Goal: Transaction & Acquisition: Purchase product/service

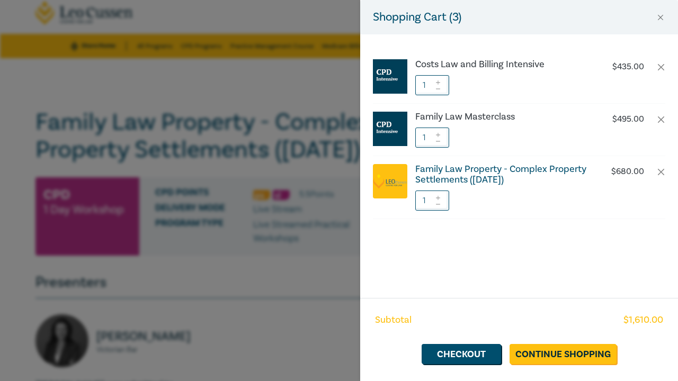
click at [480, 177] on h6 "Family Law Property - Complex Property Settlements ([DATE])" at bounding box center [503, 174] width 176 height 21
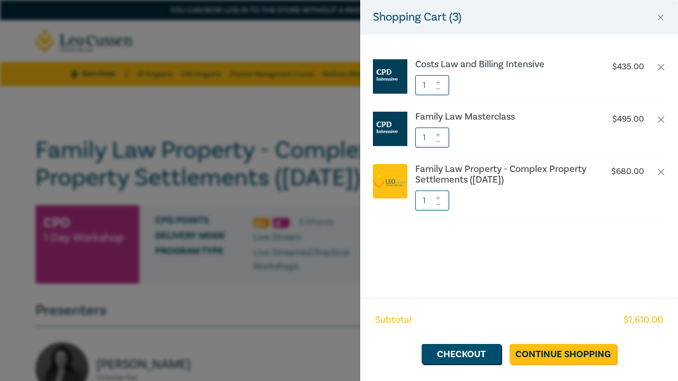
click at [300, 107] on div "Shopping Cart ( 3 ) Costs Law and Billing Intensive $ 435.00 1 Family Law Maste…" at bounding box center [339, 190] width 678 height 381
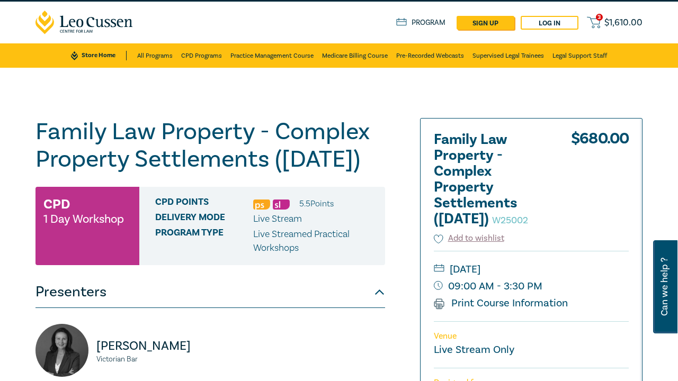
scroll to position [7, 0]
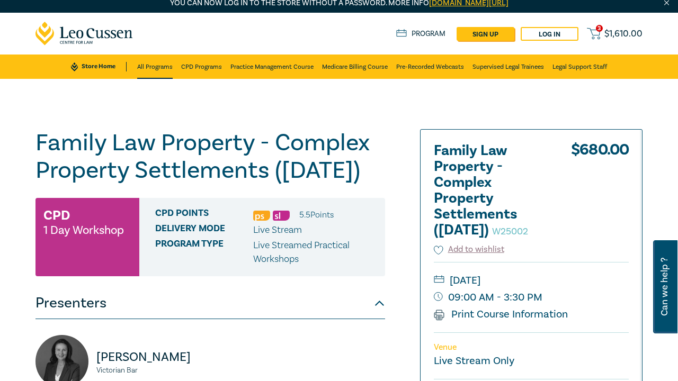
click at [155, 64] on link "All Programs" at bounding box center [154, 67] width 35 height 24
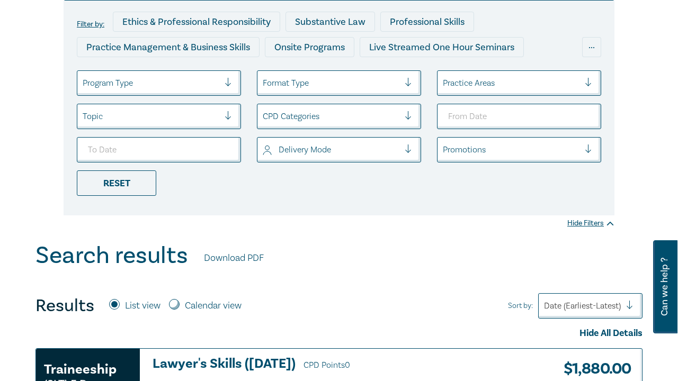
scroll to position [162, 0]
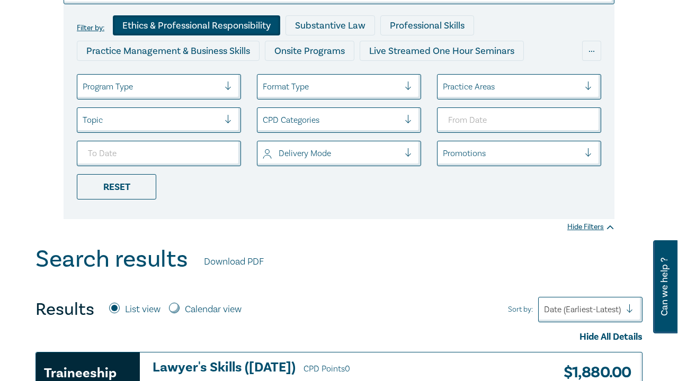
click at [168, 25] on div "Ethics & Professional Responsibility" at bounding box center [196, 25] width 167 height 20
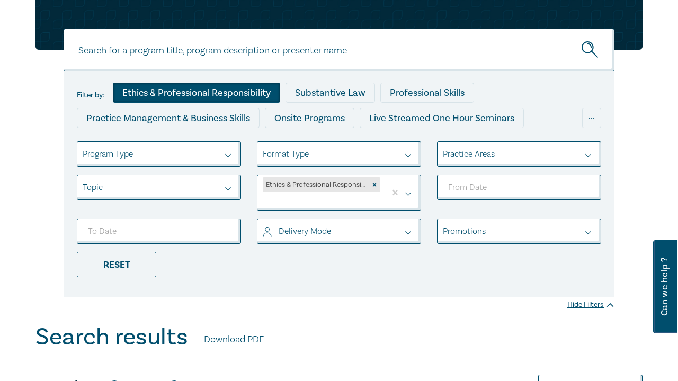
scroll to position [95, 0]
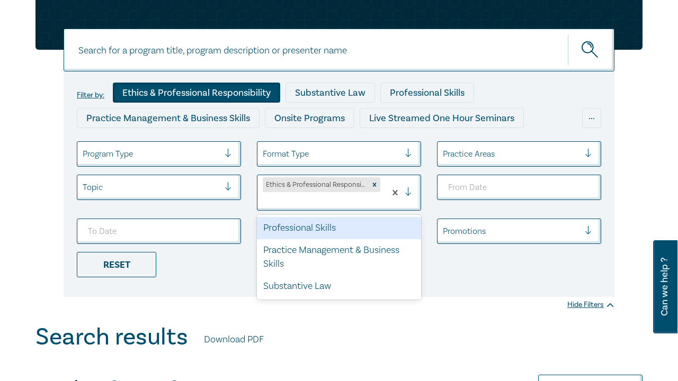
click at [304, 188] on div "Ethics & Professional Responsibility" at bounding box center [316, 184] width 106 height 15
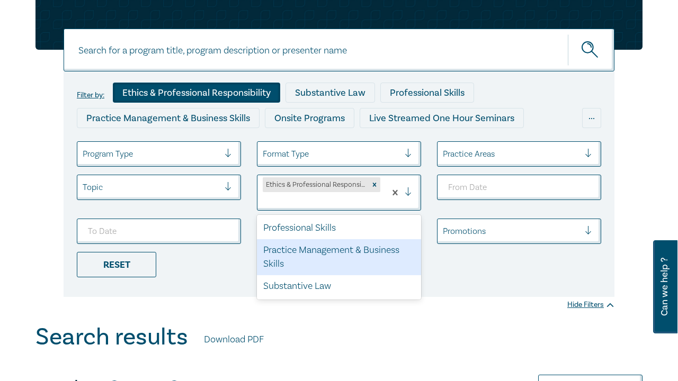
click at [319, 253] on div "Practice Management & Business Skills" at bounding box center [339, 257] width 164 height 36
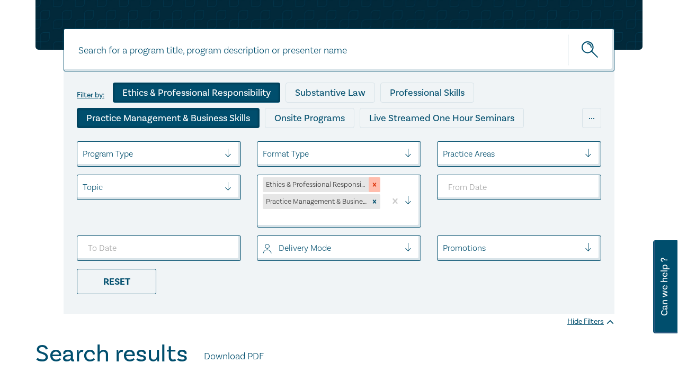
click at [374, 187] on icon "Remove Ethics & Professional Responsibility" at bounding box center [374, 184] width 7 height 7
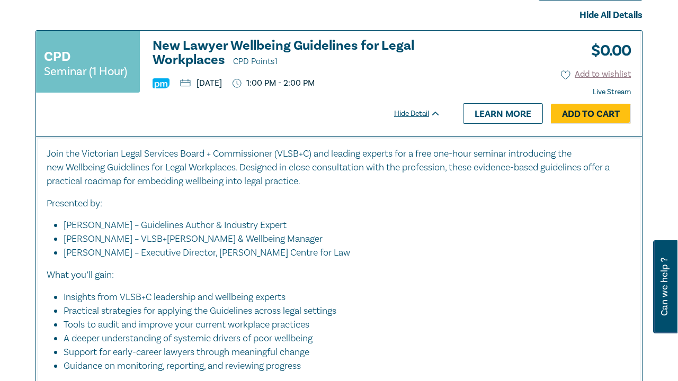
scroll to position [493, 0]
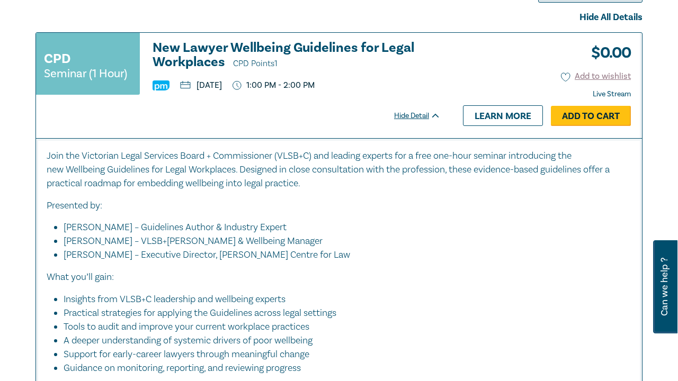
click at [570, 110] on link "Add to Cart" at bounding box center [591, 116] width 80 height 20
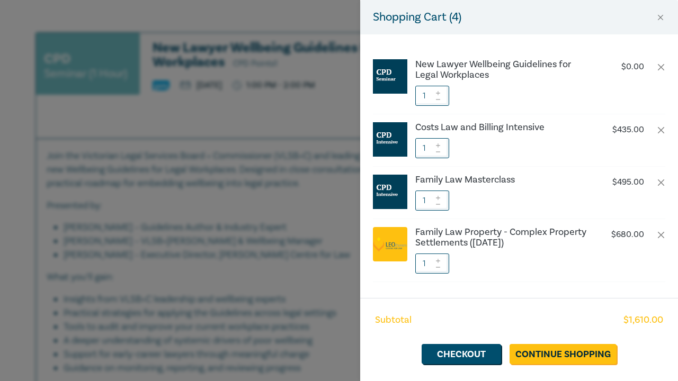
click at [351, 124] on div "Shopping Cart ( 4 ) New Lawyer Wellbeing Guidelines for Legal Workplaces $ 0.00…" at bounding box center [339, 190] width 678 height 381
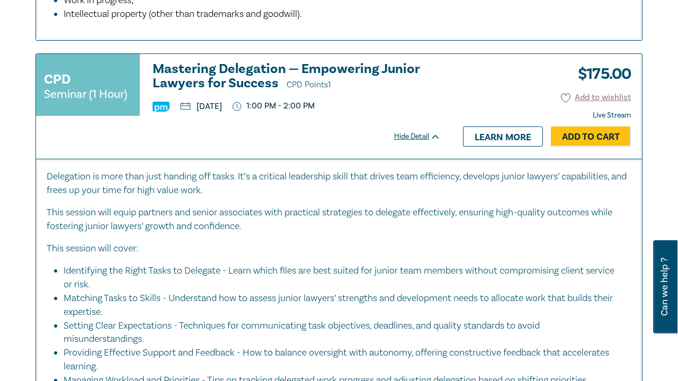
scroll to position [2880, 0]
click at [571, 127] on link "Add to Cart" at bounding box center [591, 137] width 80 height 20
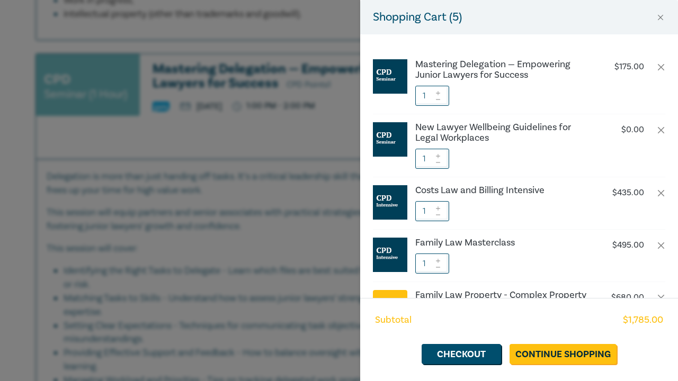
click at [272, 146] on div "Shopping Cart ( 5 ) Mastering Delegation — Empowering Junior Lawyers for Succes…" at bounding box center [339, 190] width 678 height 381
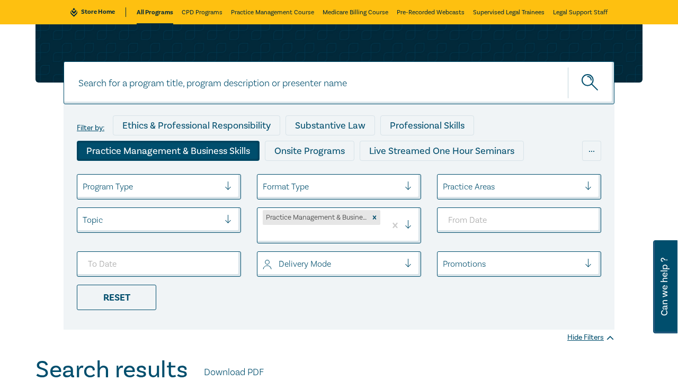
scroll to position [61, 0]
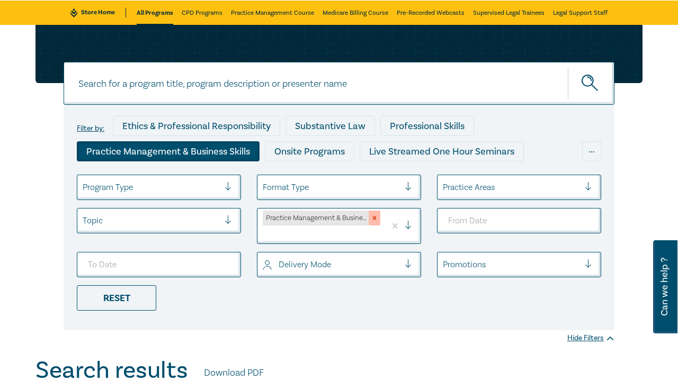
click at [371, 219] on icon "Remove Practice Management & Business Skills" at bounding box center [374, 218] width 7 height 7
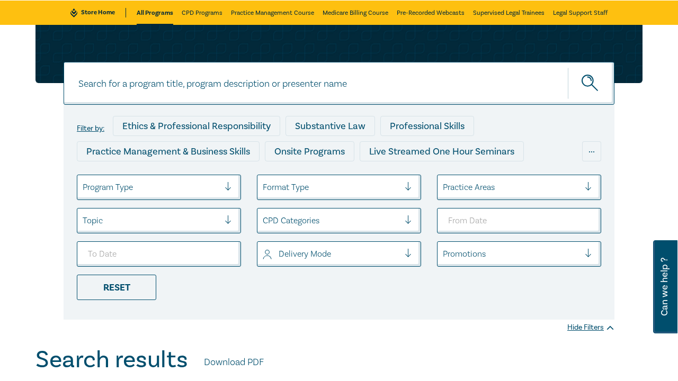
click at [375, 225] on div at bounding box center [331, 221] width 137 height 14
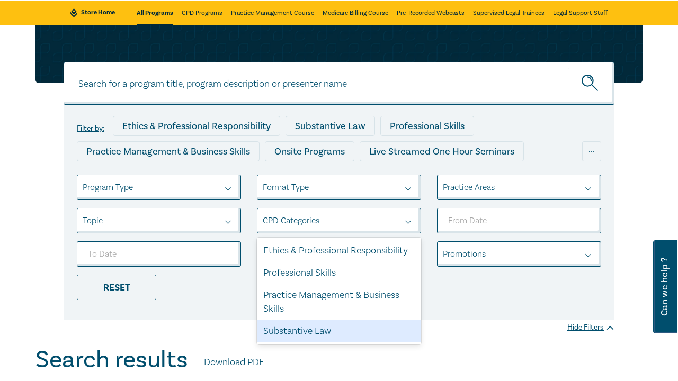
click at [318, 326] on div "Substantive Law" at bounding box center [339, 331] width 164 height 22
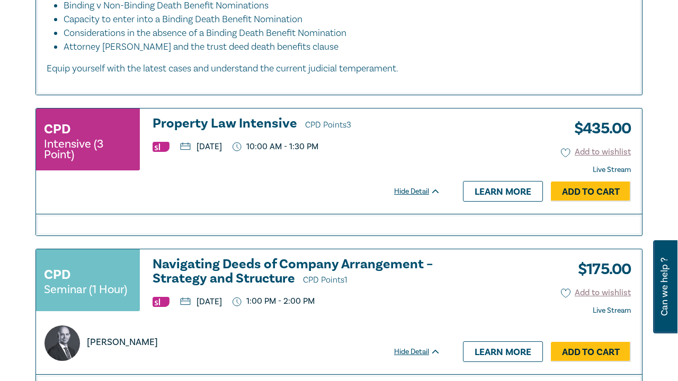
scroll to position [1111, 0]
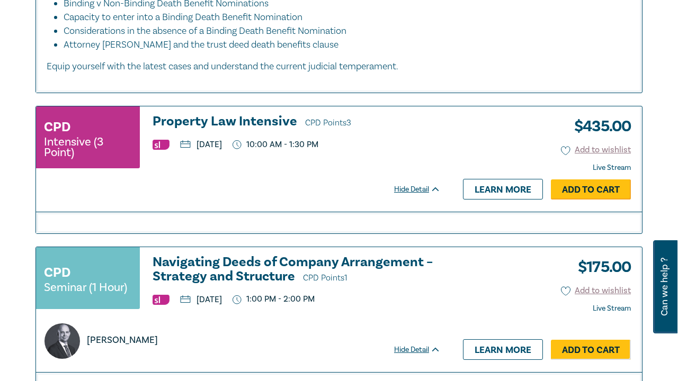
click at [571, 190] on link "Add to Cart" at bounding box center [591, 190] width 80 height 20
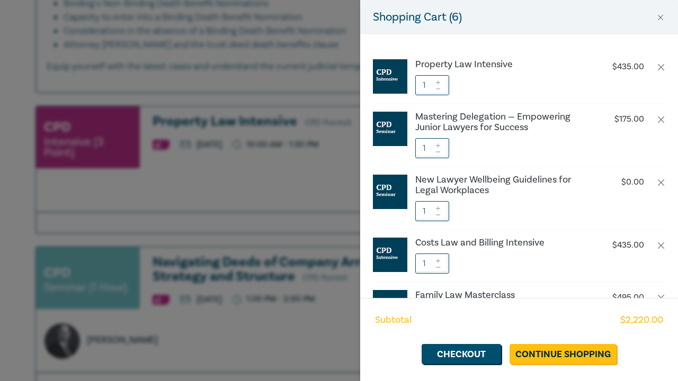
click at [343, 181] on div "Shopping Cart ( 6 ) Property Law Intensive $ 435.00 1 Mastering Delegation — Em…" at bounding box center [339, 190] width 678 height 381
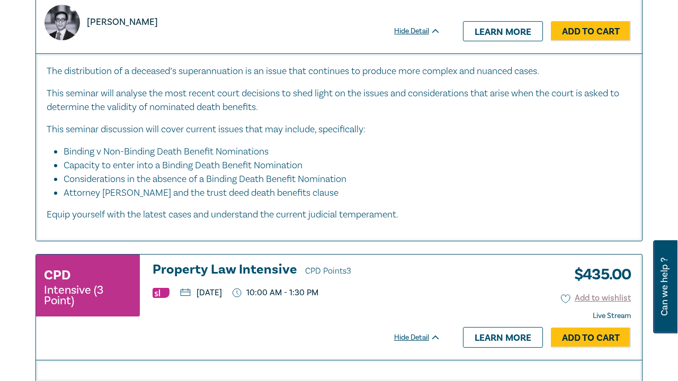
scroll to position [961, 0]
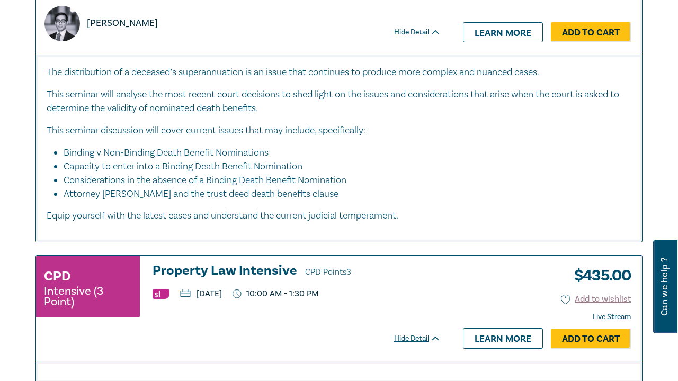
click at [235, 266] on h3 "Property Law Intensive CPD Points 3" at bounding box center [297, 272] width 288 height 16
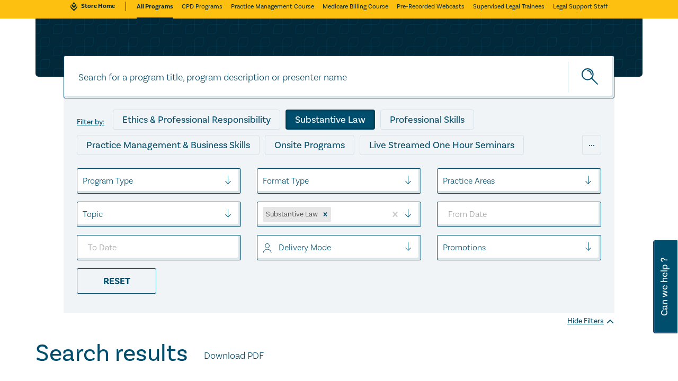
scroll to position [63, 0]
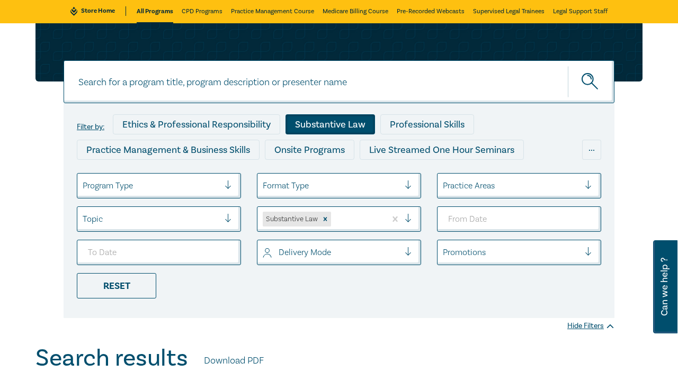
click at [450, 194] on div "Practice Areas" at bounding box center [511, 186] width 147 height 18
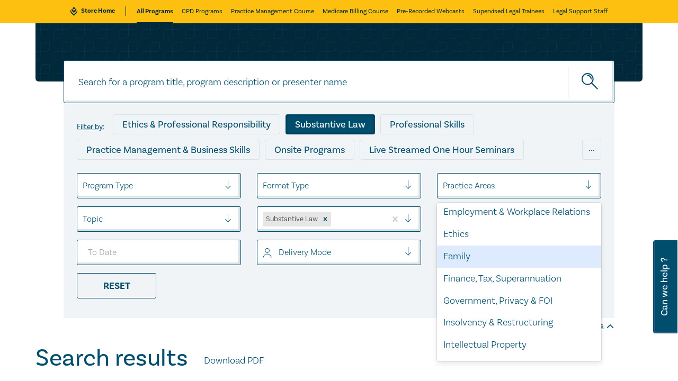
scroll to position [137, 0]
click at [460, 257] on div "Family" at bounding box center [519, 257] width 164 height 22
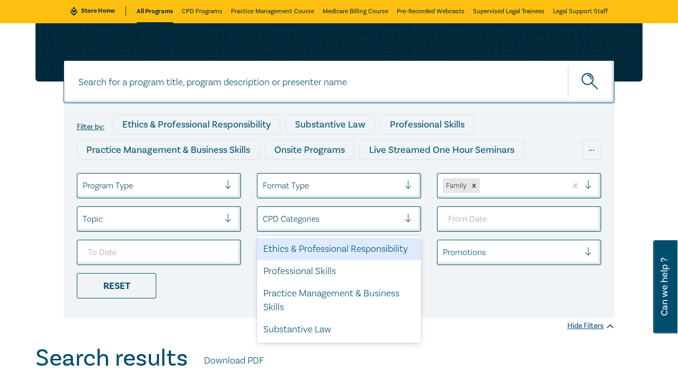
click at [407, 219] on div at bounding box center [413, 219] width 16 height 11
click at [345, 251] on div "Ethics & Professional Responsibility" at bounding box center [339, 249] width 164 height 22
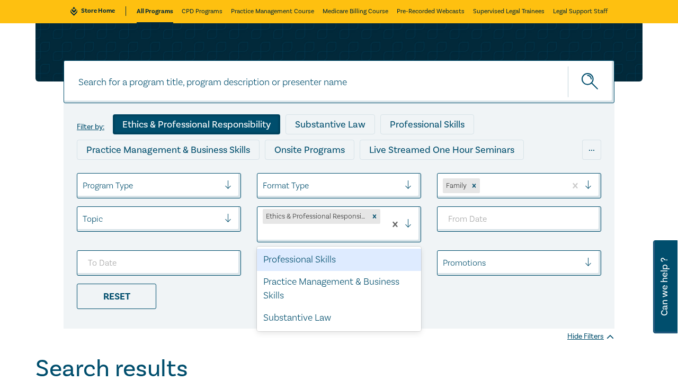
click at [414, 223] on div at bounding box center [413, 224] width 16 height 11
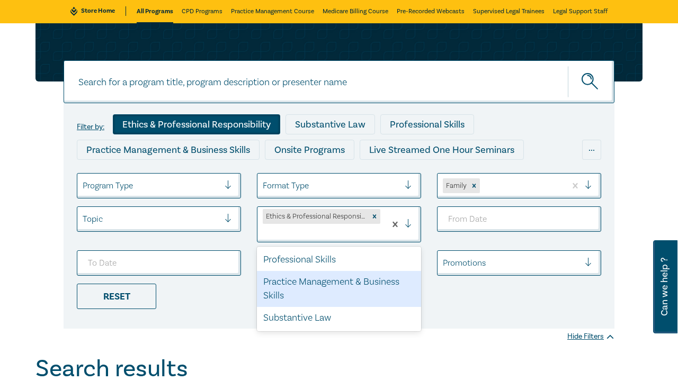
click at [336, 282] on div "Practice Management & Business Skills" at bounding box center [339, 289] width 164 height 36
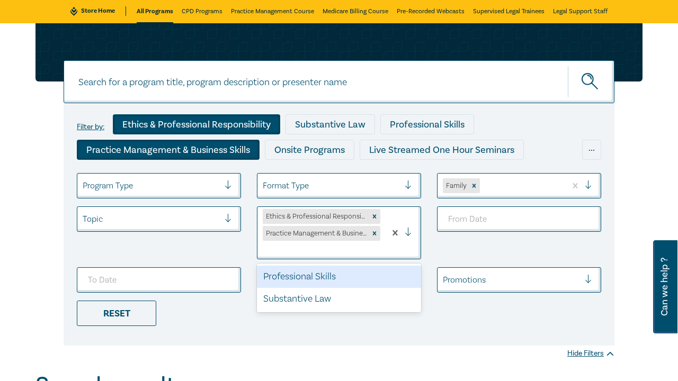
click at [412, 228] on div at bounding box center [413, 233] width 16 height 11
click at [361, 282] on div "Professional Skills" at bounding box center [339, 277] width 164 height 22
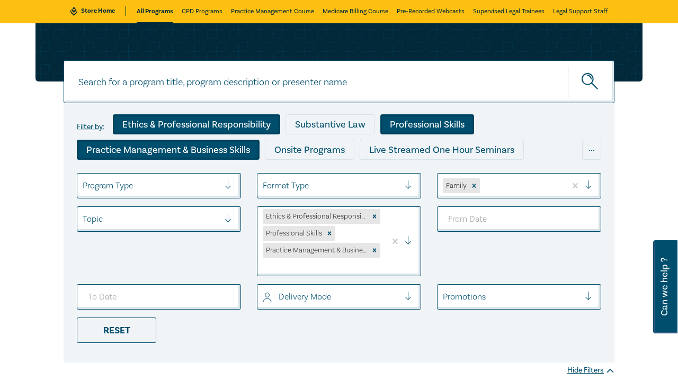
click at [408, 240] on div at bounding box center [413, 241] width 16 height 11
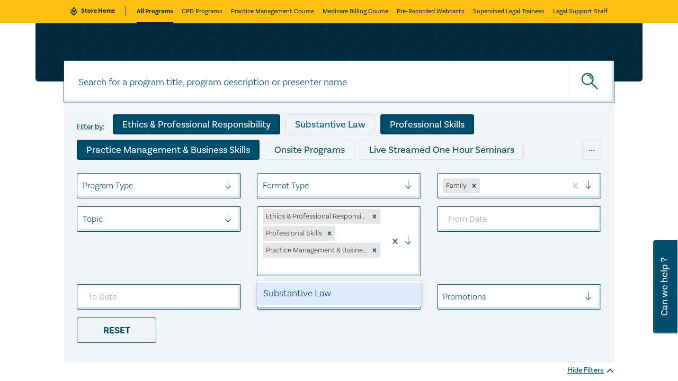
click at [345, 293] on div "Substantive Law" at bounding box center [339, 294] width 164 height 22
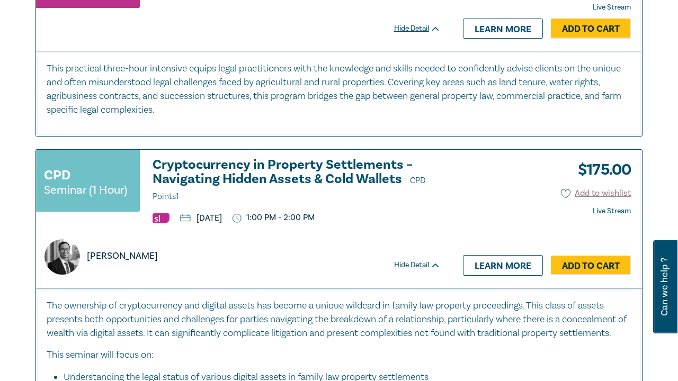
scroll to position [3105, 0]
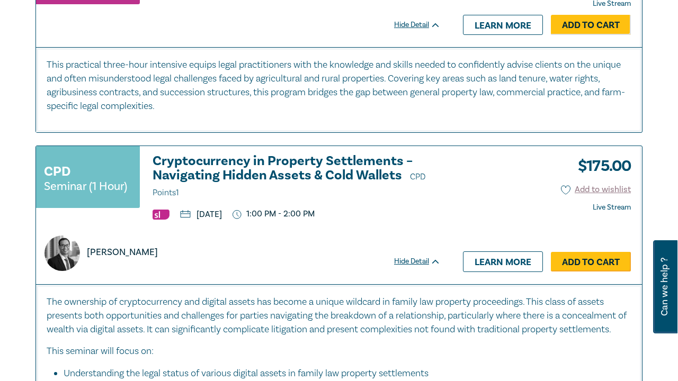
click at [576, 252] on link "Add to Cart" at bounding box center [591, 262] width 80 height 20
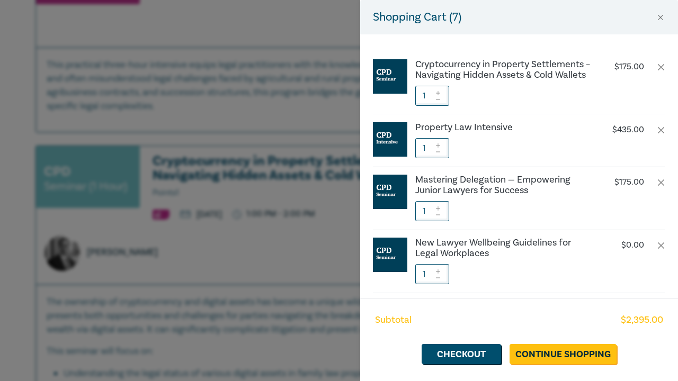
click at [283, 243] on div "Shopping Cart ( 7 ) Cryptocurrency in Property Settlements – Navigating Hidden …" at bounding box center [339, 190] width 678 height 381
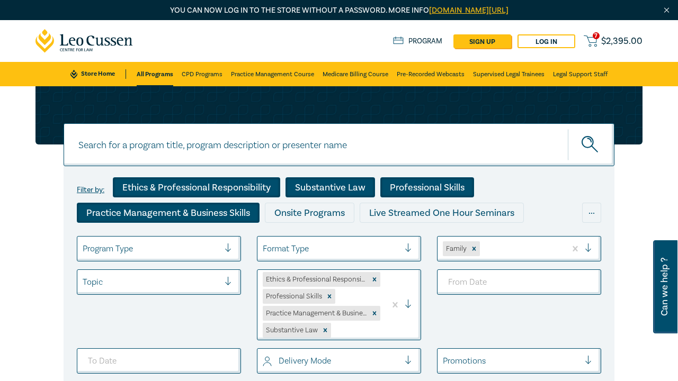
scroll to position [0, 0]
click at [612, 37] on span "$ 2,395.00" at bounding box center [621, 42] width 41 height 10
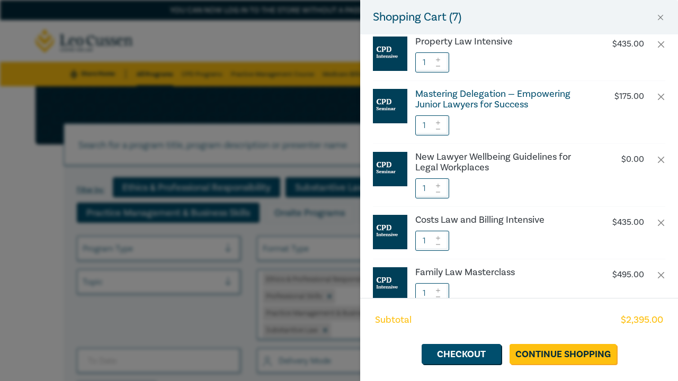
scroll to position [89, 0]
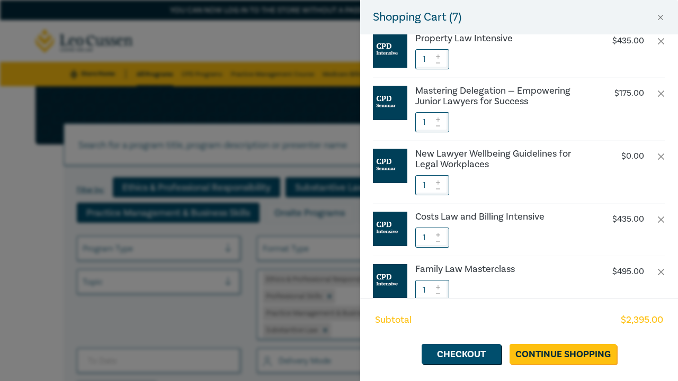
click at [397, 170] on img at bounding box center [390, 166] width 34 height 34
click at [459, 154] on h6 "New Lawyer Wellbeing Guidelines for Legal Workplaces" at bounding box center [503, 159] width 176 height 21
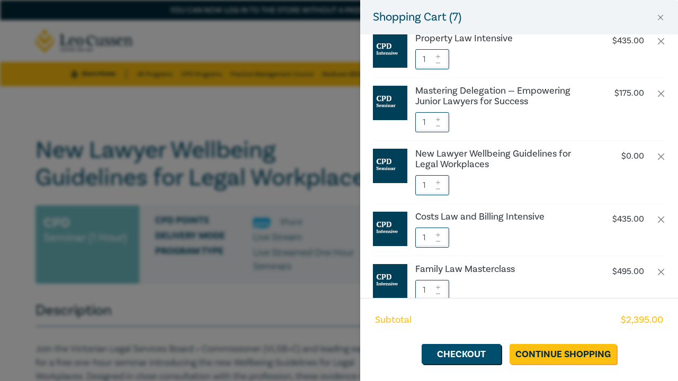
click at [197, 342] on div "Shopping Cart ( 7 ) Cryptocurrency in Property Settlements – Navigating Hidden …" at bounding box center [339, 190] width 678 height 381
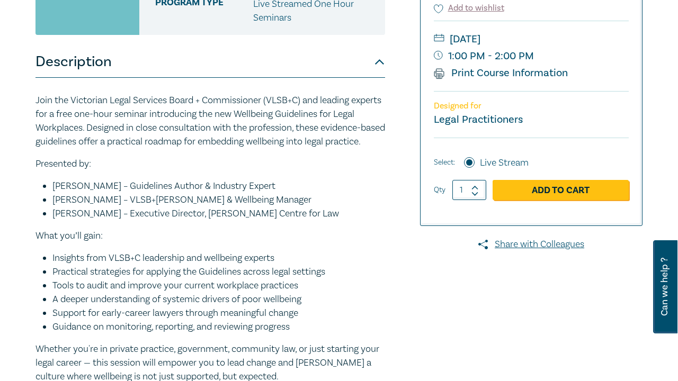
scroll to position [248, 0]
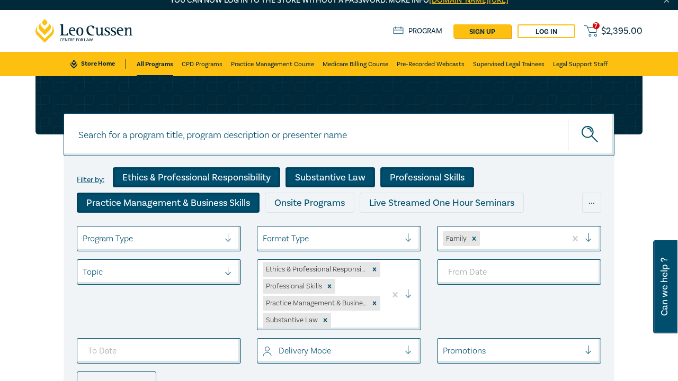
scroll to position [4, 0]
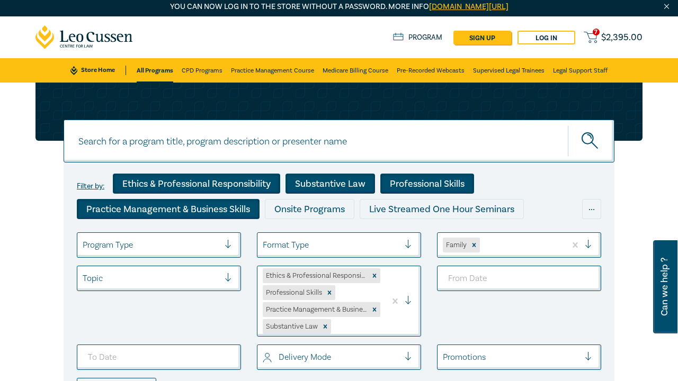
click at [625, 35] on span "$ 2,395.00" at bounding box center [621, 38] width 41 height 10
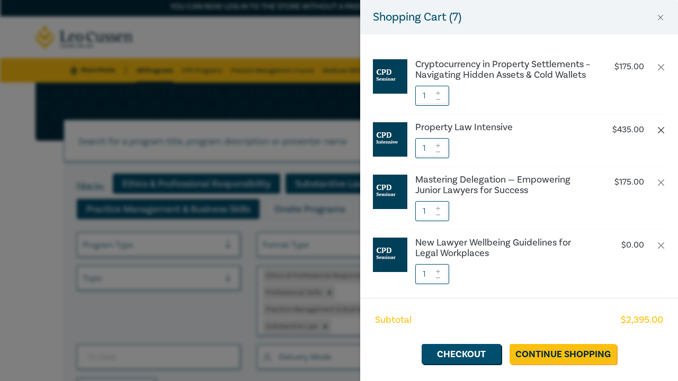
click at [663, 130] on button "button" at bounding box center [661, 130] width 8 height 8
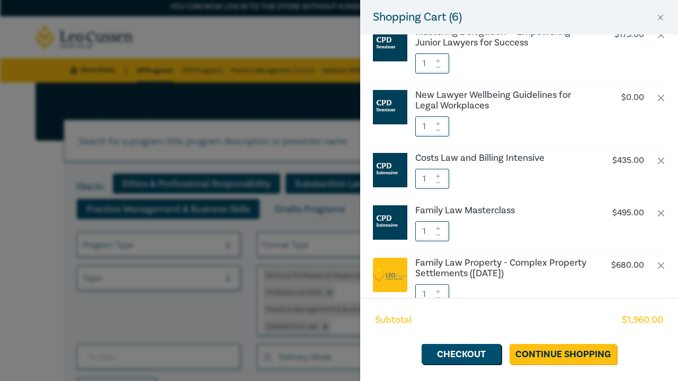
scroll to position [117, 0]
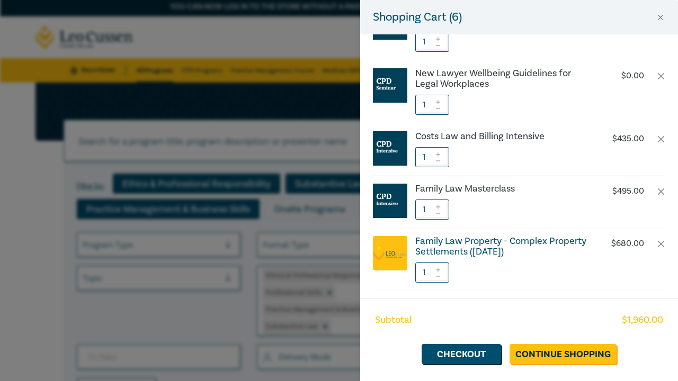
click at [485, 243] on h6 "Family Law Property - Complex Property Settlements (Sept 2025)" at bounding box center [503, 246] width 176 height 21
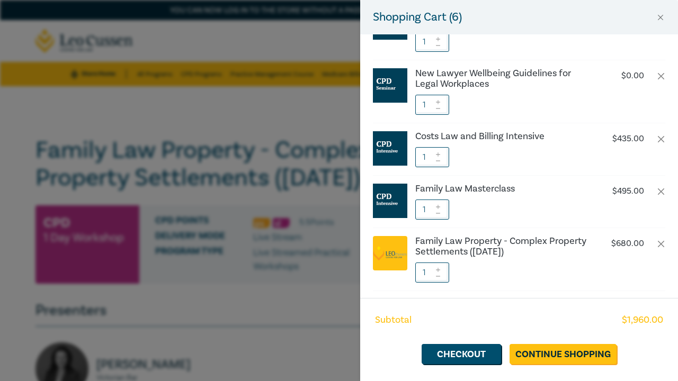
click at [302, 229] on div "Shopping Cart ( 6 ) Cryptocurrency in Property Settlements – Navigating Hidden …" at bounding box center [339, 190] width 678 height 381
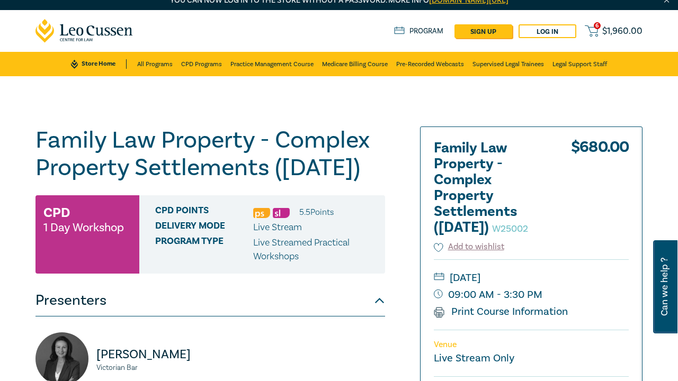
scroll to position [8, 0]
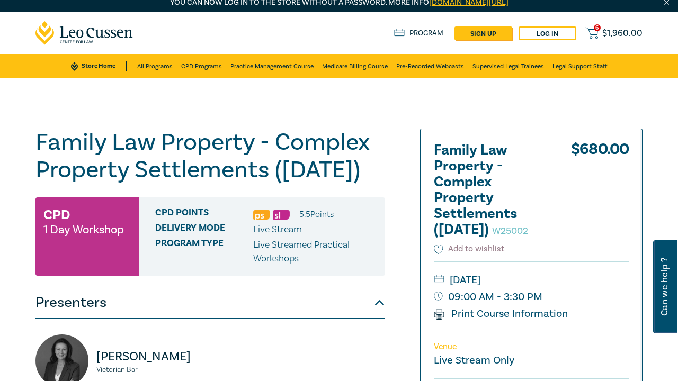
click at [604, 29] on span "$ 1,960.00" at bounding box center [622, 34] width 40 height 10
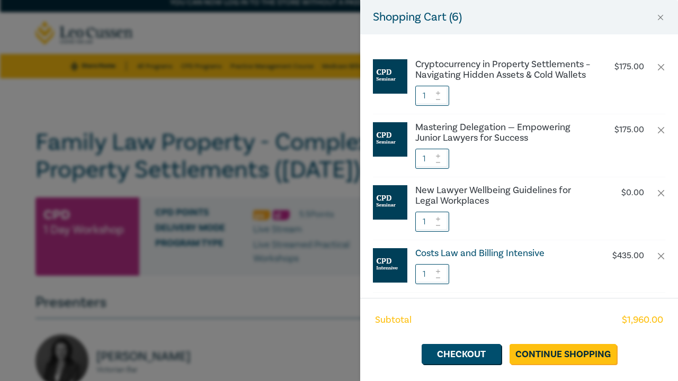
click at [483, 254] on h6 "Costs Law and Billing Intensive" at bounding box center [503, 253] width 176 height 11
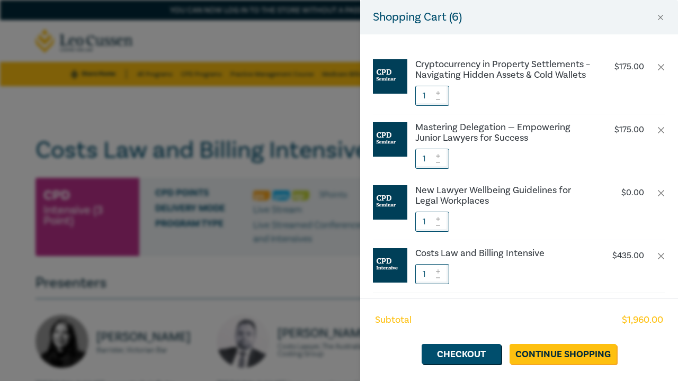
click at [280, 291] on div "Shopping Cart ( 6 ) Cryptocurrency in Property Settlements – Navigating Hidden …" at bounding box center [339, 190] width 678 height 381
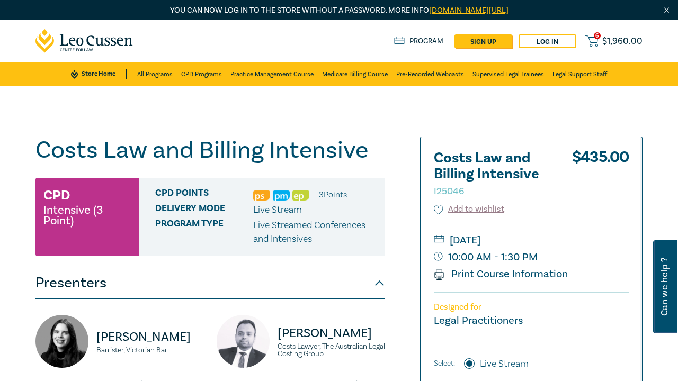
click at [611, 41] on span "$ 1,960.00" at bounding box center [622, 42] width 40 height 10
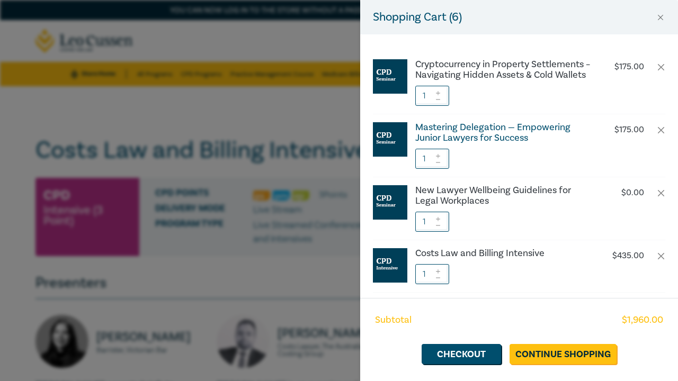
click at [473, 137] on h6 "Mastering Delegation — Empowering Junior Lawyers for Success" at bounding box center [503, 132] width 176 height 21
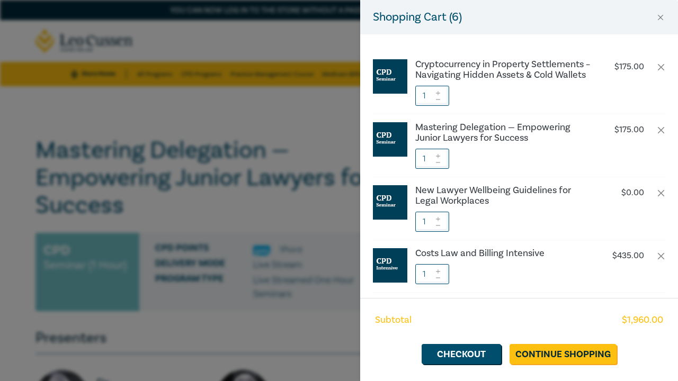
click at [302, 189] on div "Shopping Cart ( 6 ) Cryptocurrency in Property Settlements – Navigating Hidden …" at bounding box center [339, 190] width 678 height 381
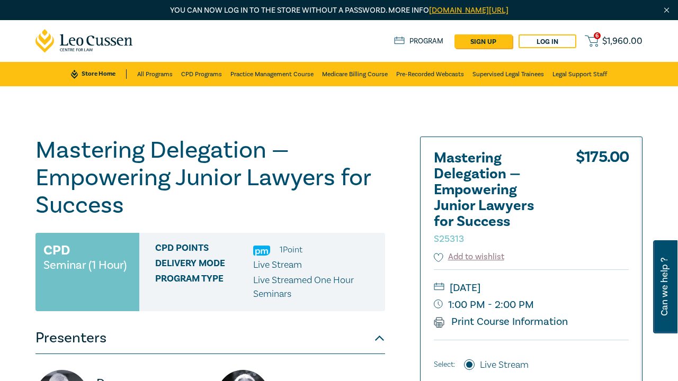
click at [604, 37] on span "$ 1,960.00" at bounding box center [622, 42] width 40 height 10
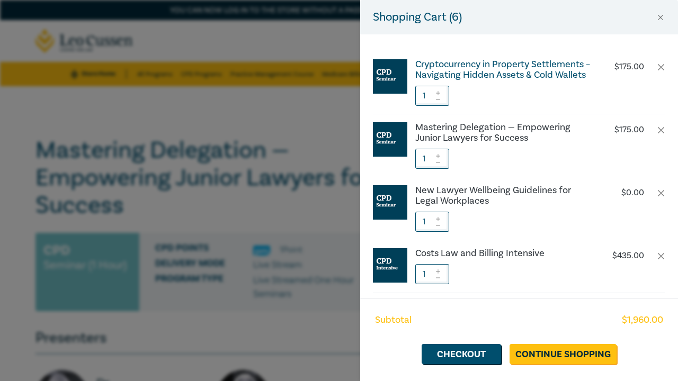
click at [511, 68] on h6 "Cryptocurrency in Property Settlements – Navigating Hidden Assets & Cold Wallets" at bounding box center [503, 69] width 176 height 21
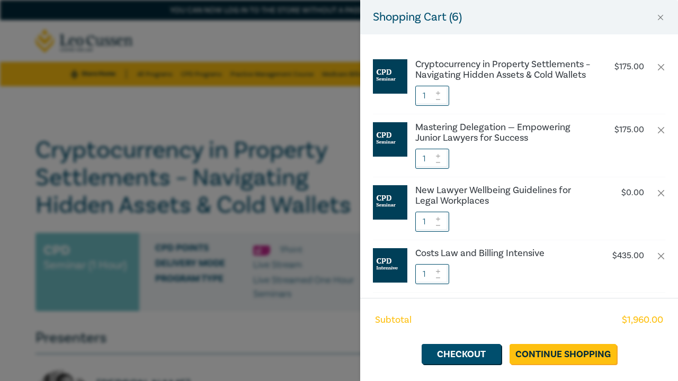
click at [355, 165] on div "Shopping Cart ( 6 ) Cryptocurrency in Property Settlements – Navigating Hidden …" at bounding box center [339, 190] width 678 height 381
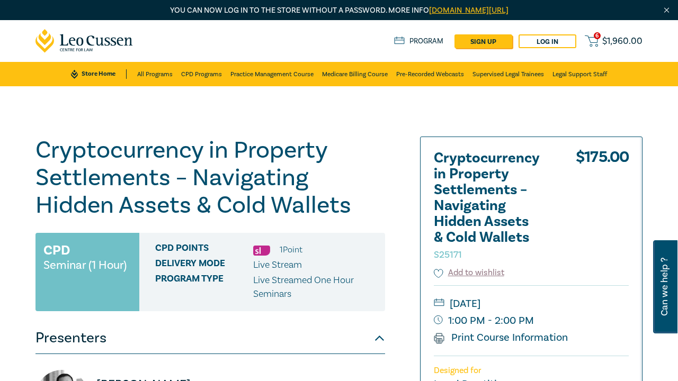
click at [600, 40] on link "6 $ 1,960.00" at bounding box center [614, 40] width 58 height 13
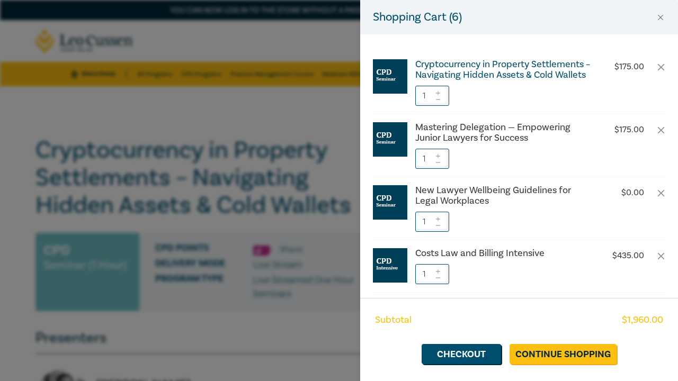
click at [516, 74] on h6 "Cryptocurrency in Property Settlements – Navigating Hidden Assets & Cold Wallets" at bounding box center [503, 69] width 176 height 21
click at [298, 149] on div "Shopping Cart ( 6 ) Cryptocurrency in Property Settlements – Navigating Hidden …" at bounding box center [339, 190] width 678 height 381
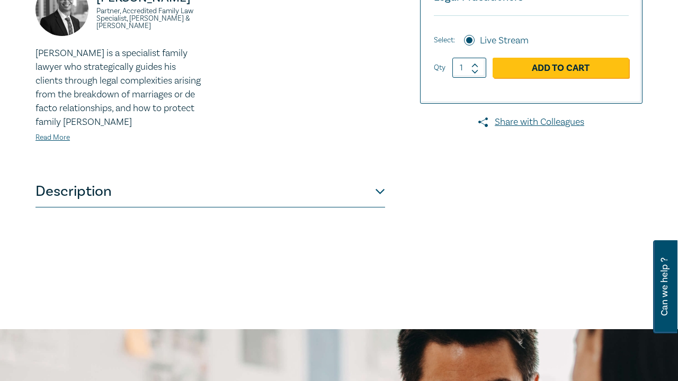
scroll to position [409, 0]
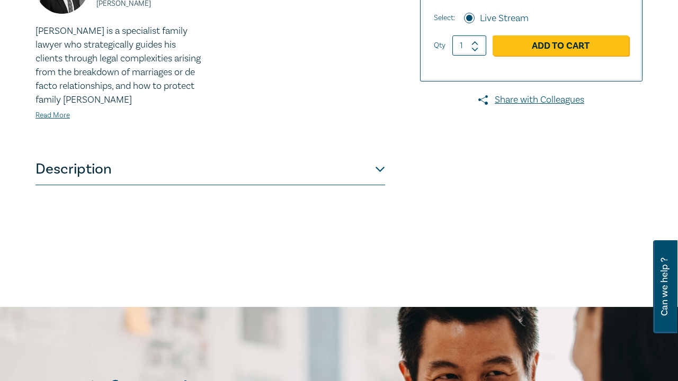
click at [105, 173] on button "Description" at bounding box center [210, 170] width 350 height 32
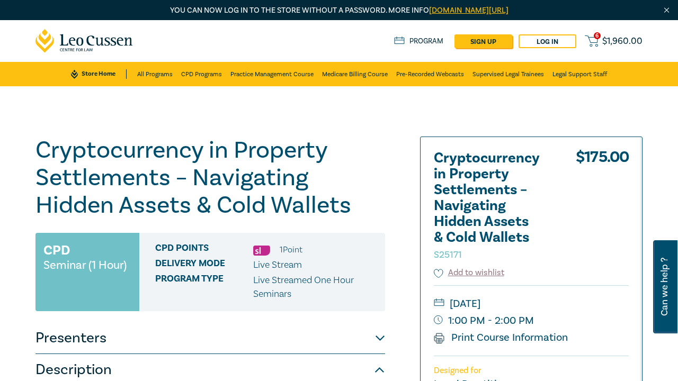
scroll to position [0, 0]
click at [629, 40] on span "$ 1,960.00" at bounding box center [622, 42] width 40 height 10
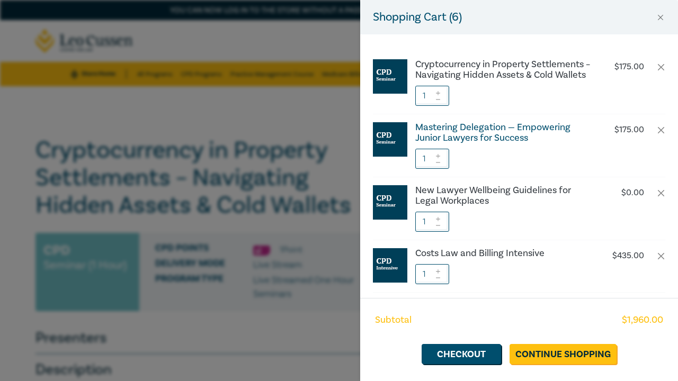
click at [431, 137] on h6 "Mastering Delegation — Empowering Junior Lawyers for Success" at bounding box center [503, 132] width 176 height 21
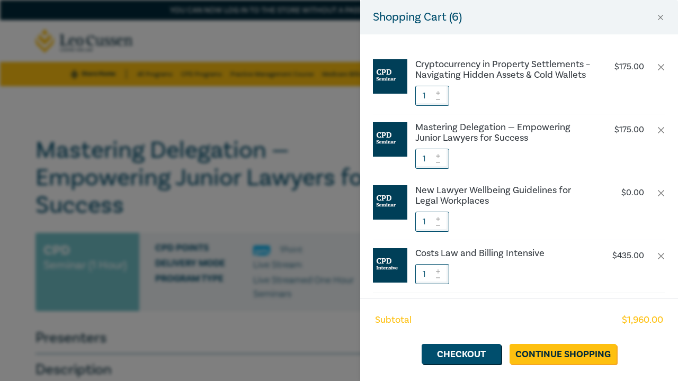
click at [207, 184] on div "Shopping Cart ( 6 ) Cryptocurrency in Property Settlements – Navigating Hidden …" at bounding box center [339, 190] width 678 height 381
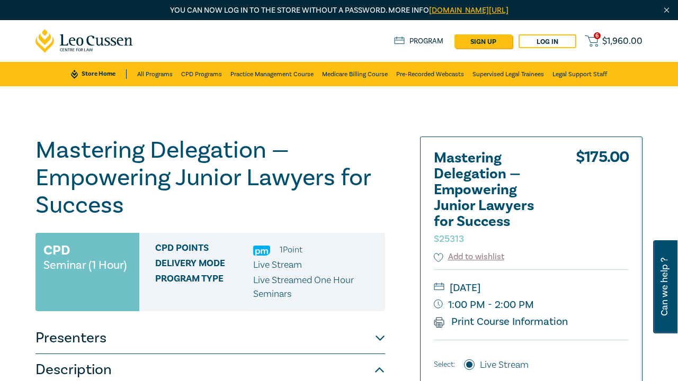
click at [607, 40] on span "$ 1,960.00" at bounding box center [622, 42] width 40 height 10
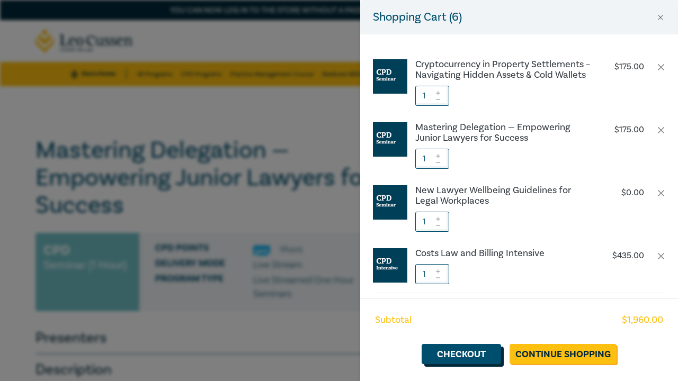
click at [495, 360] on link "Checkout" at bounding box center [461, 354] width 79 height 20
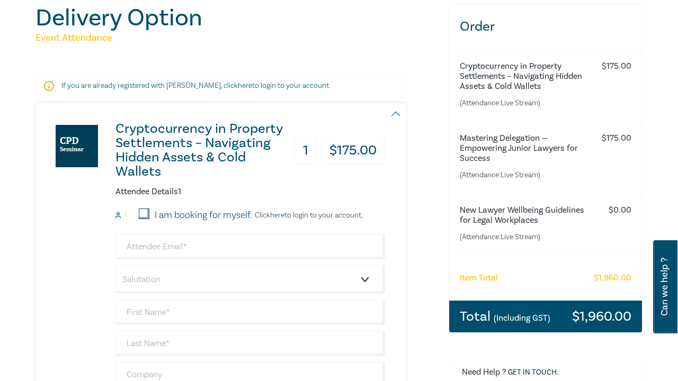
scroll to position [132, 0]
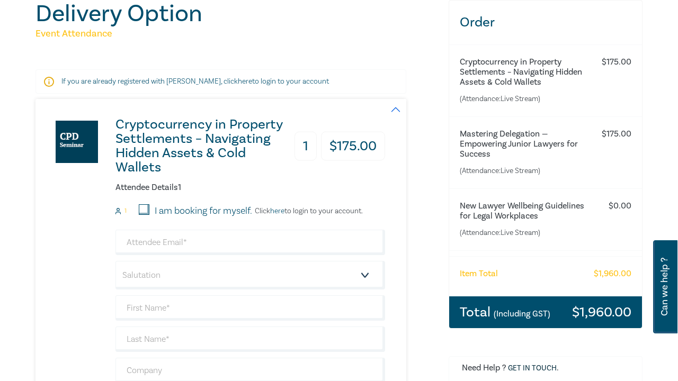
click at [143, 211] on input "I am booking for myself." at bounding box center [144, 209] width 11 height 11
checkbox input "true"
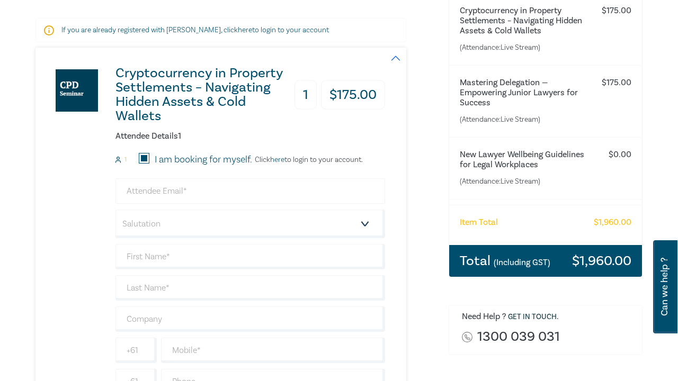
scroll to position [184, 0]
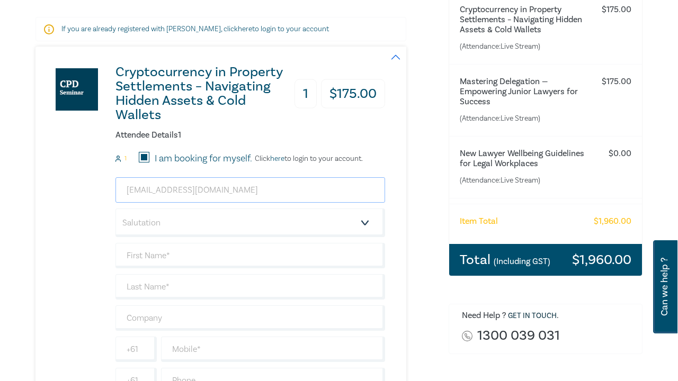
type input "hazelondari@gmail.com"
select select "Miss"
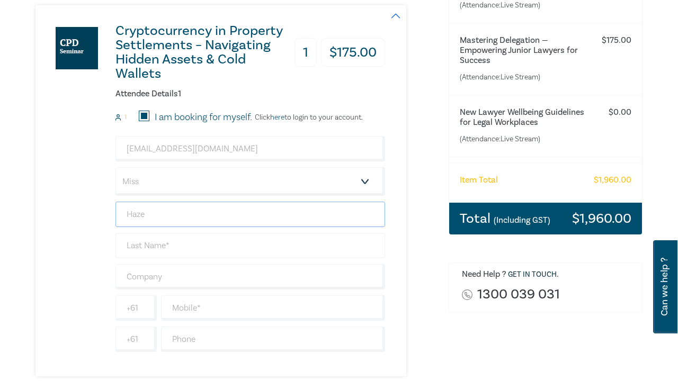
scroll to position [235, 0]
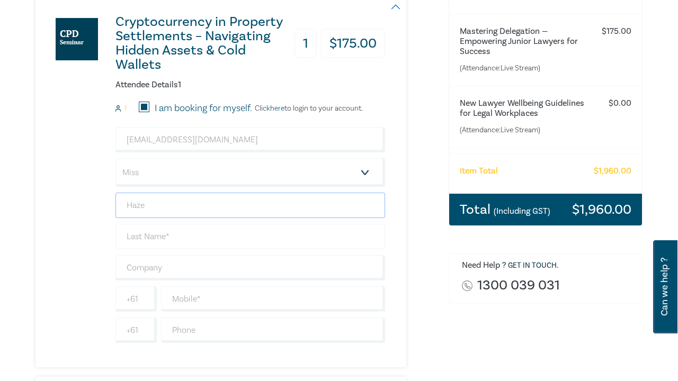
type input "Haze"
type input "Ondari"
click at [169, 204] on input "Haze" at bounding box center [250, 205] width 270 height 25
type input "Hazel"
type input "Respect Legal"
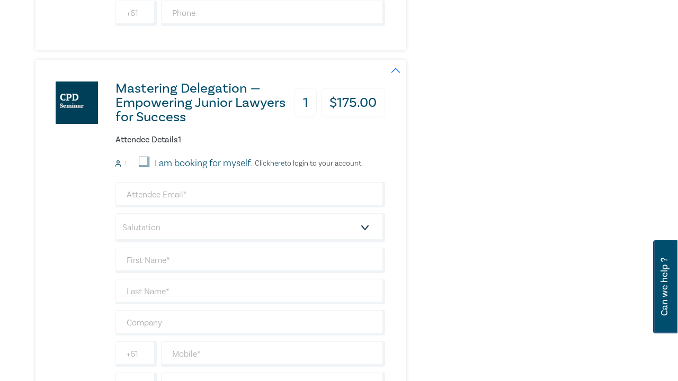
scroll to position [555, 0]
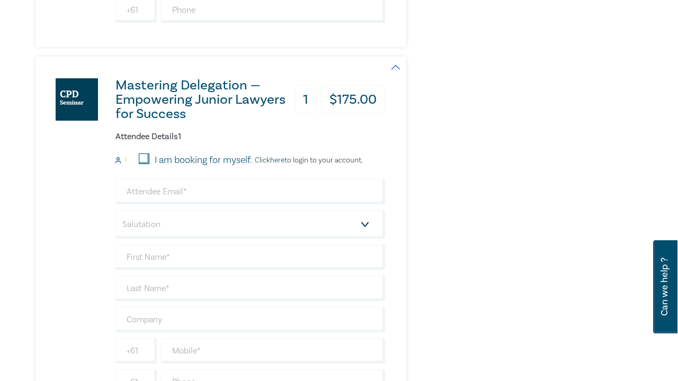
type input "0423488916"
click at [145, 160] on input "I am booking for myself." at bounding box center [144, 159] width 11 height 11
checkbox input "true"
type input "hazelondari@gmail.com"
select select "Miss"
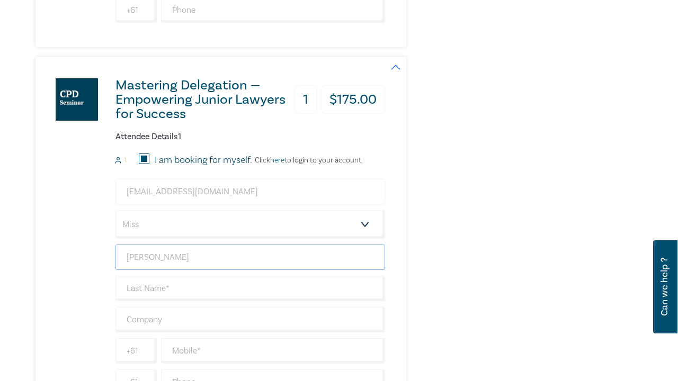
type input "Hazel"
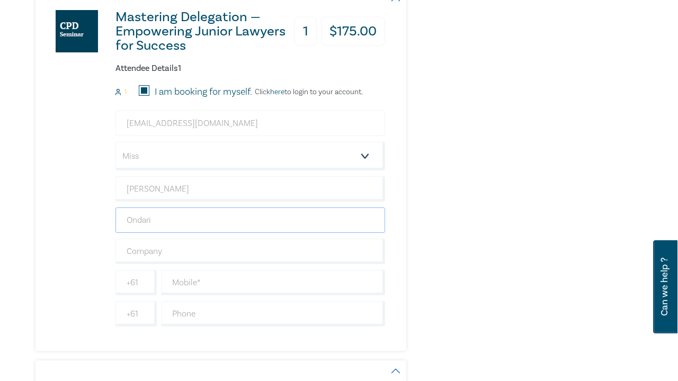
scroll to position [630, 0]
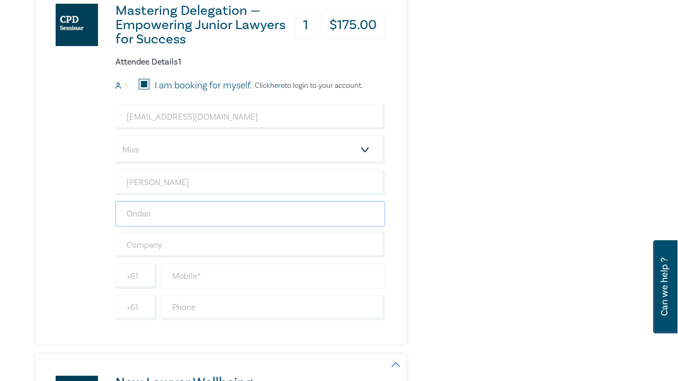
type input "Ondari"
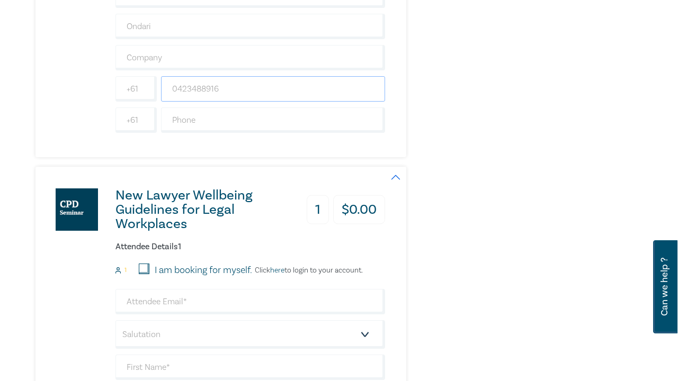
scroll to position [819, 0]
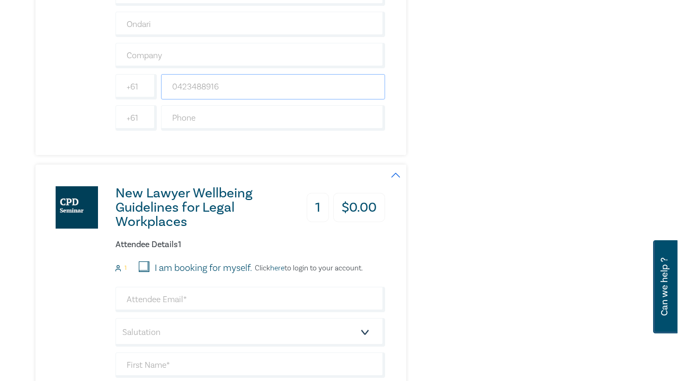
type input "0423488916"
click at [144, 263] on input "I am booking for myself." at bounding box center [144, 267] width 11 height 11
checkbox input "true"
type input "hazelondari@gmail.com"
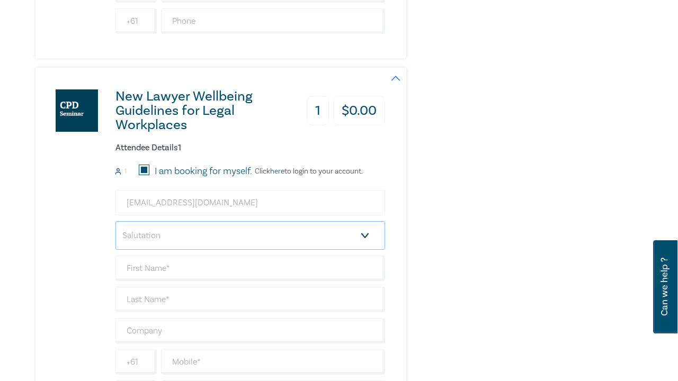
scroll to position [924, 0]
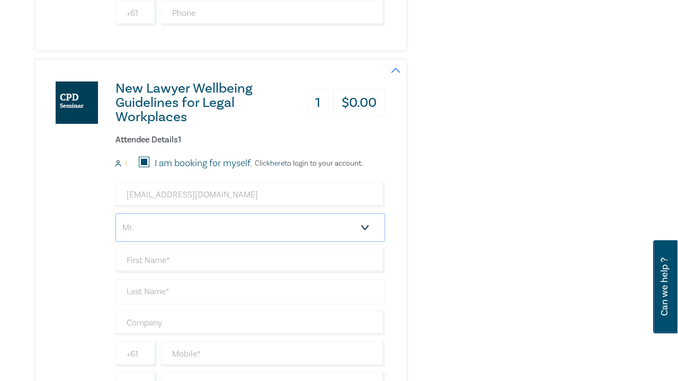
select select "Miss"
type input "Hazel"
type input "Ondari"
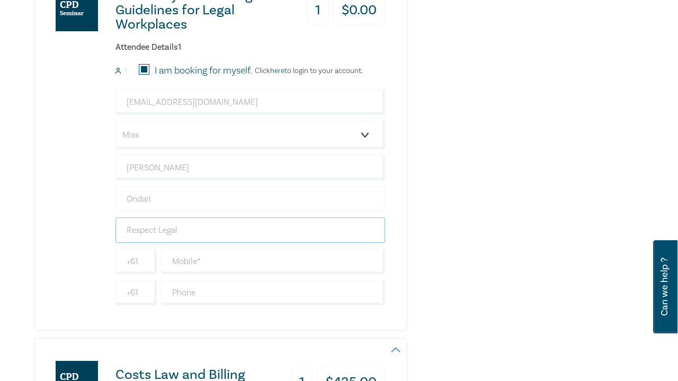
scroll to position [1019, 0]
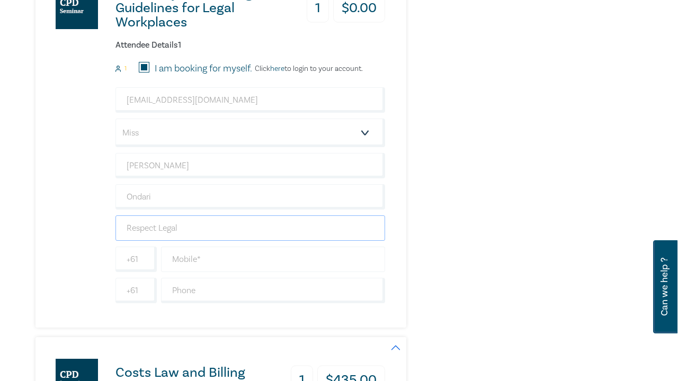
type input "Respect Legal"
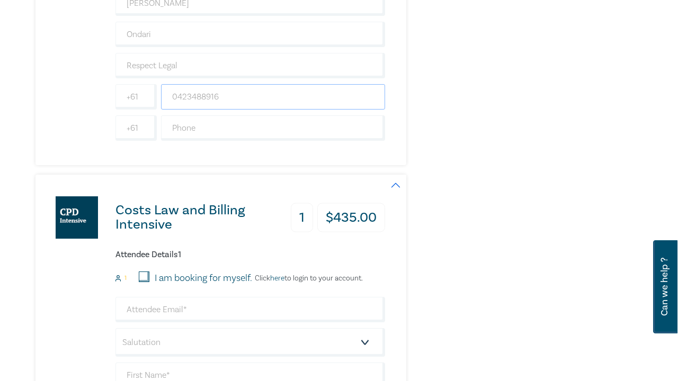
scroll to position [1183, 0]
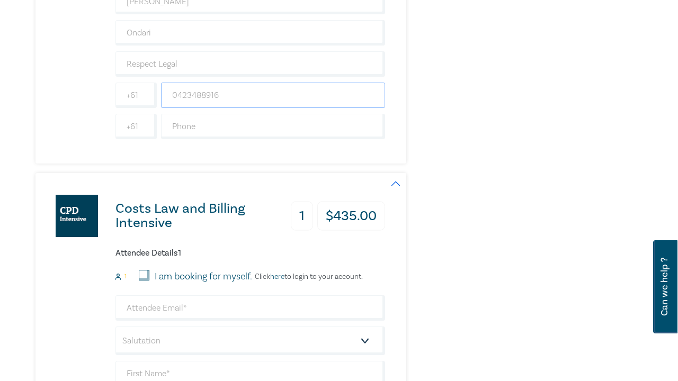
type input "0423488916"
click at [142, 277] on input "I am booking for myself." at bounding box center [144, 275] width 11 height 11
checkbox input "true"
type input "hazelondari@gmail.com"
select select "Miss"
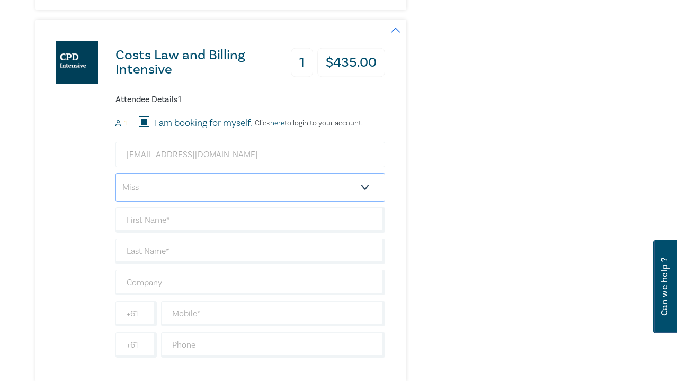
scroll to position [1340, 0]
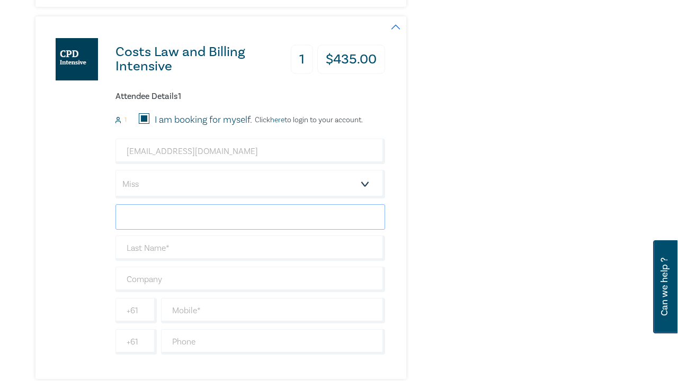
type input "G"
type input "Hazel"
type input "Ondari"
type input "Respect Legal"
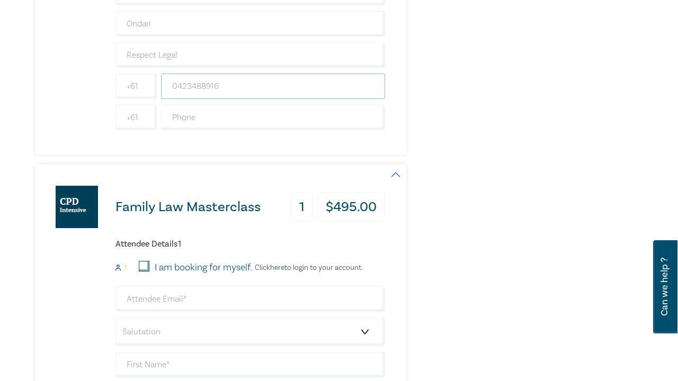
scroll to position [1566, 0]
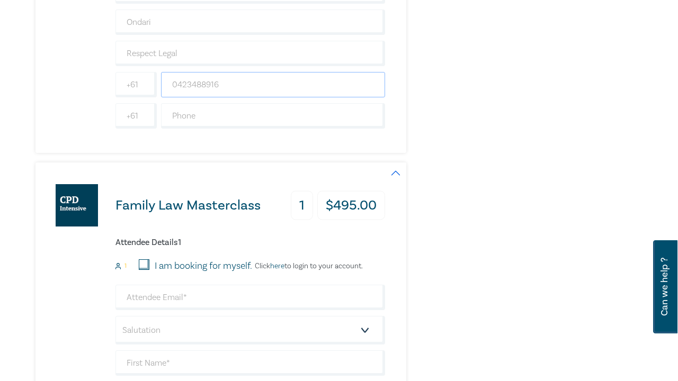
type input "0423488916"
click at [145, 265] on input "I am booking for myself." at bounding box center [144, 265] width 11 height 11
checkbox input "true"
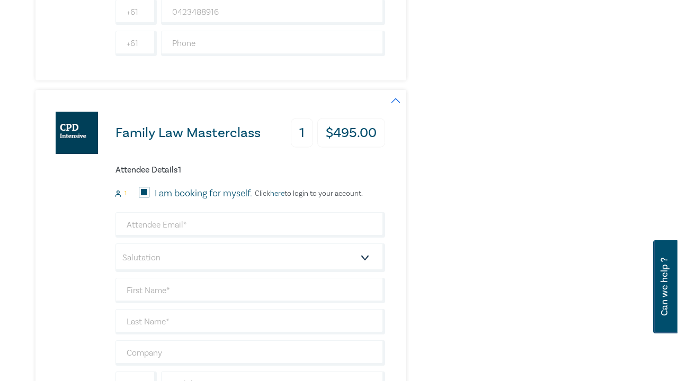
scroll to position [1644, 0]
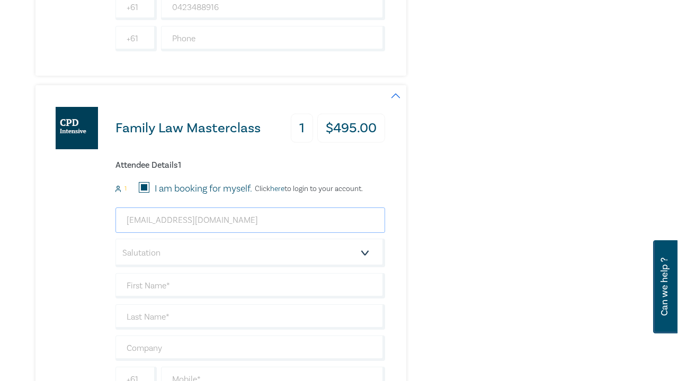
type input "hazelondari@gmail.com"
select select "Miss"
type input "Hazel"
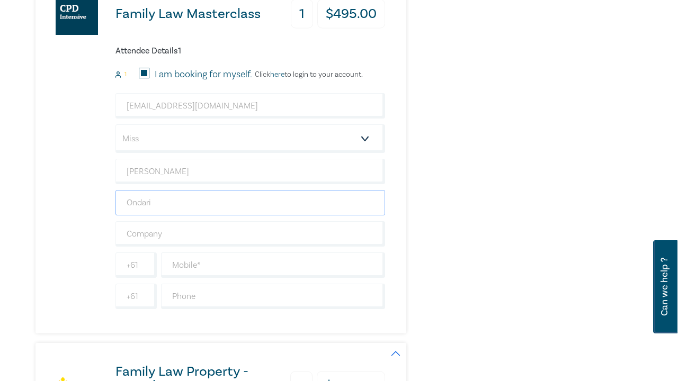
scroll to position [1765, 0]
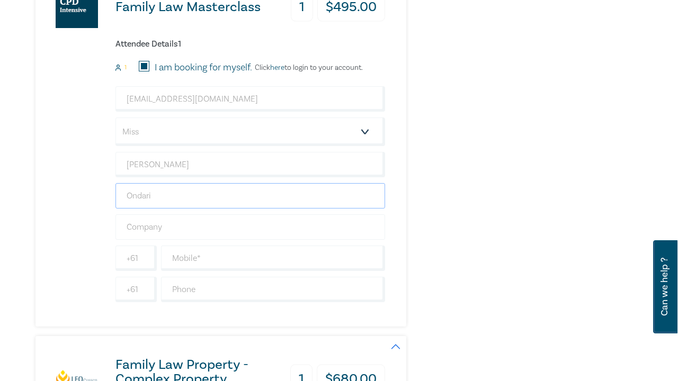
type input "Ondari"
type input "Respect Legal"
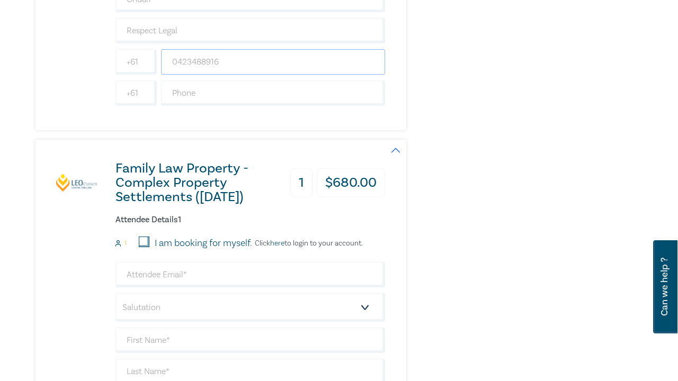
scroll to position [1965, 0]
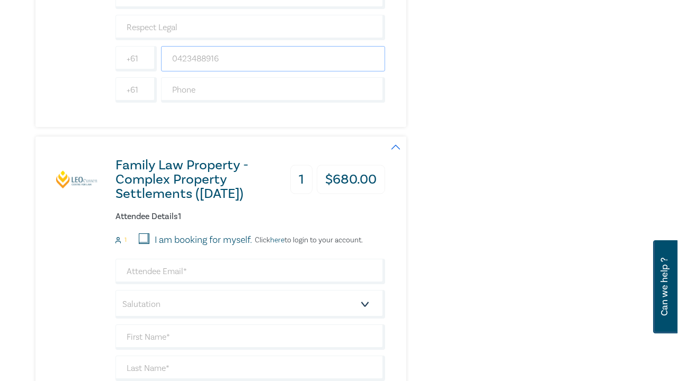
type input "0423488916"
click at [151, 242] on div "I am booking for myself." at bounding box center [195, 241] width 113 height 14
click at [146, 238] on input "I am booking for myself." at bounding box center [144, 239] width 11 height 11
checkbox input "true"
type input "hazelondari@gmail.com"
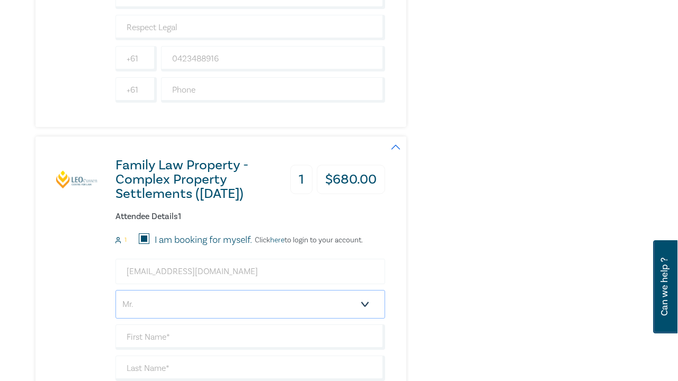
select select "Miss"
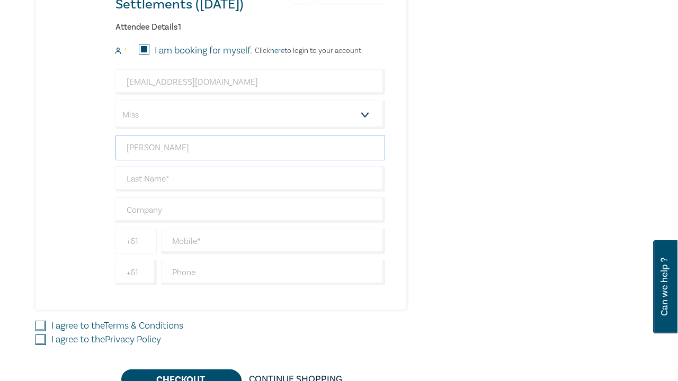
scroll to position [2159, 0]
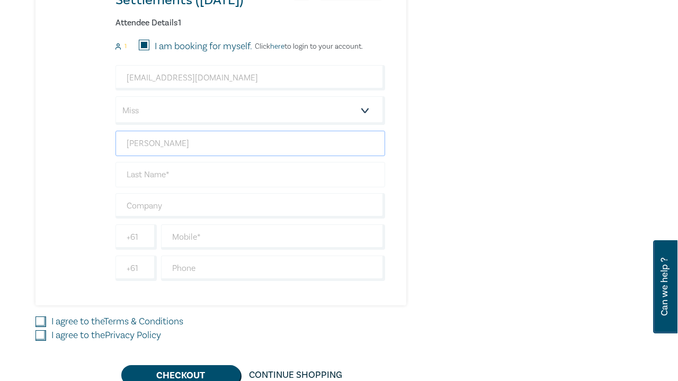
type input "Hazel"
type input "Ondari"
type input "Respect Legal"
type input "0423488916"
click at [42, 321] on input "I agree to the Terms & Conditions" at bounding box center [40, 322] width 11 height 11
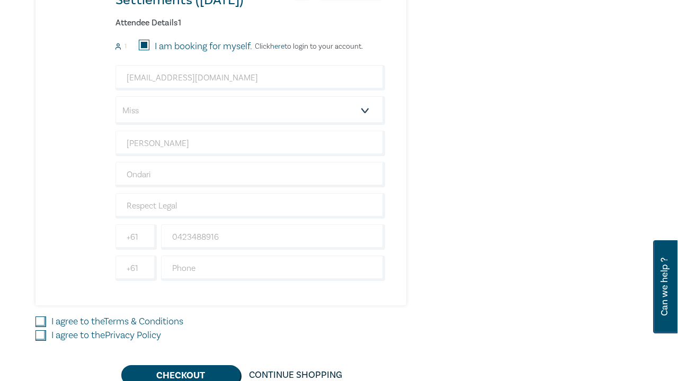
checkbox input "true"
click at [43, 335] on input "I agree to the Privacy Policy" at bounding box center [40, 336] width 11 height 11
checkbox input "true"
click at [216, 369] on button "Checkout" at bounding box center [180, 376] width 119 height 20
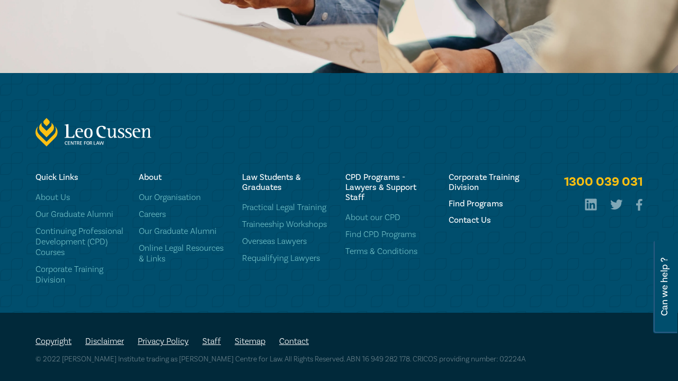
scroll to position [674, 0]
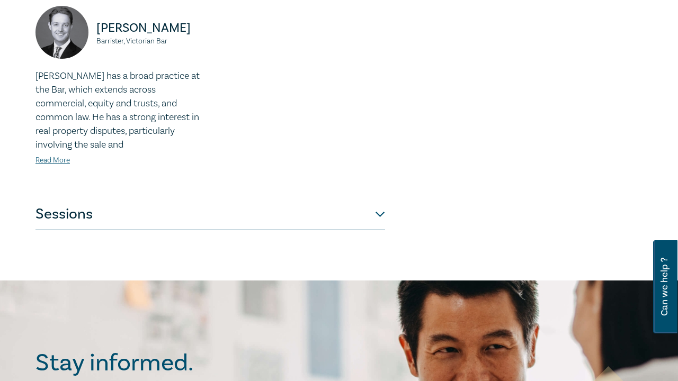
scroll to position [500, 0]
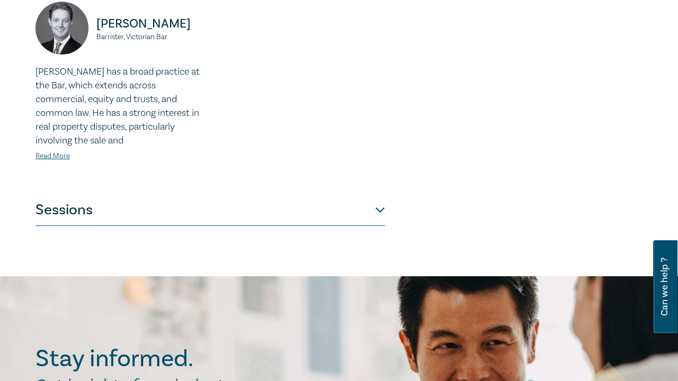
click at [214, 194] on button "Sessions" at bounding box center [210, 210] width 350 height 32
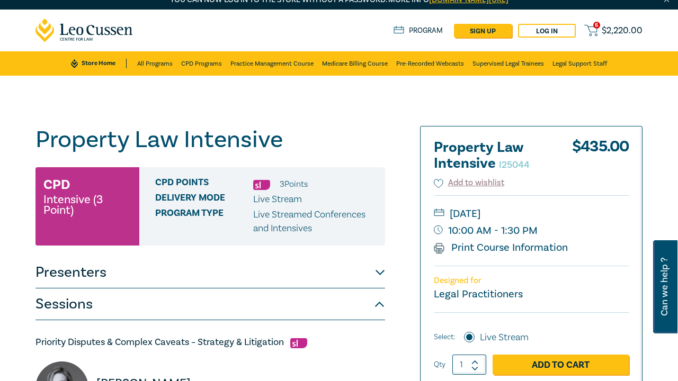
scroll to position [4, 0]
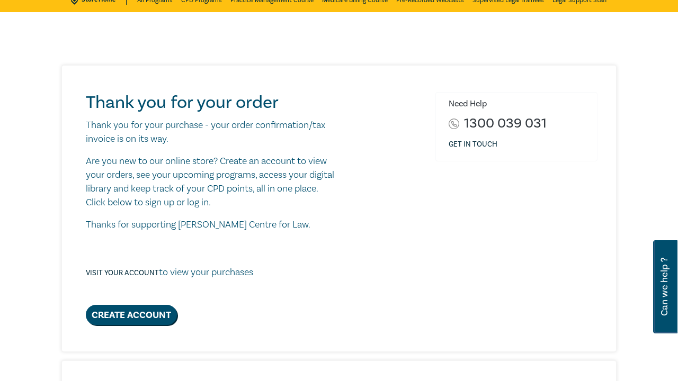
scroll to position [75, 0]
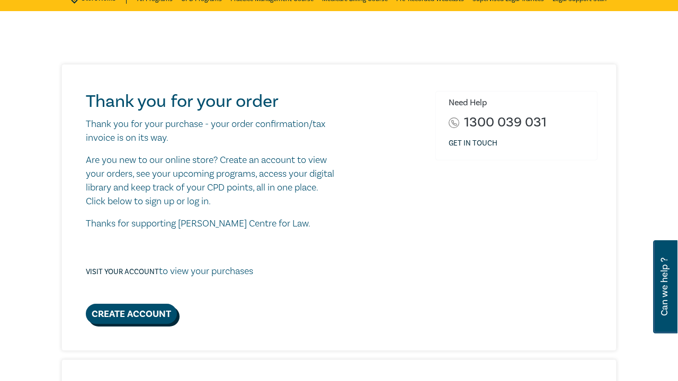
click at [147, 314] on link "Create Account" at bounding box center [131, 314] width 91 height 20
select select "AU"
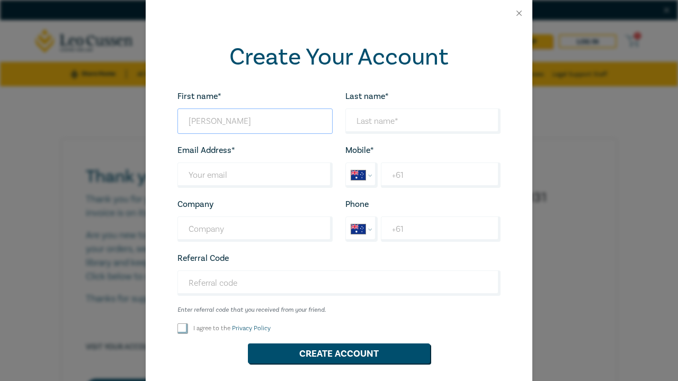
type input "Hazel"
type input "I"
type input "Ondari"
type input "hazelondari@gmail.com"
select select "ZZ"
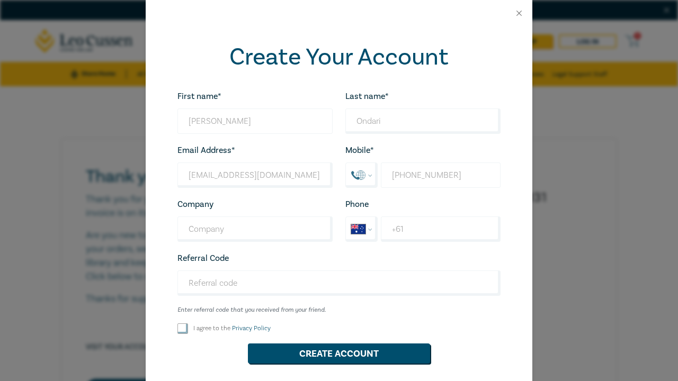
type input "+61 423 488 91"
select select "AU"
type input "+61 423 488 916"
click at [339, 353] on button "Create Account" at bounding box center [339, 354] width 182 height 20
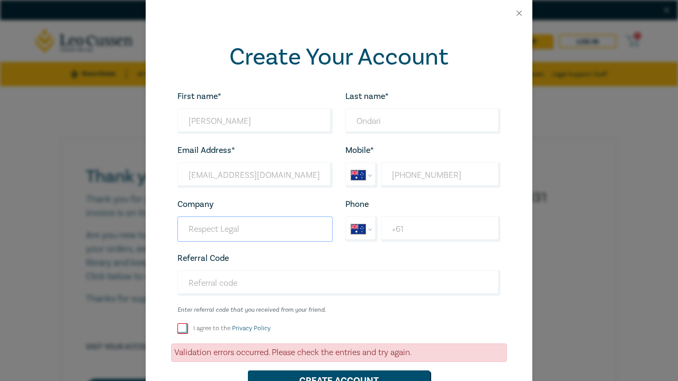
type input "Respect Legal"
click at [186, 332] on input "I agree to the Privacy Policy" at bounding box center [182, 329] width 11 height 11
checkbox input "true"
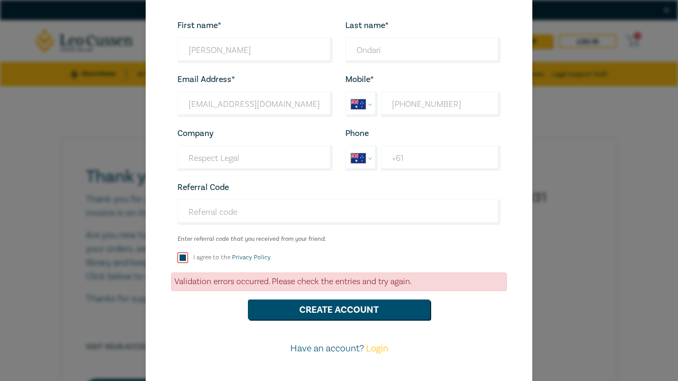
scroll to position [73, 0]
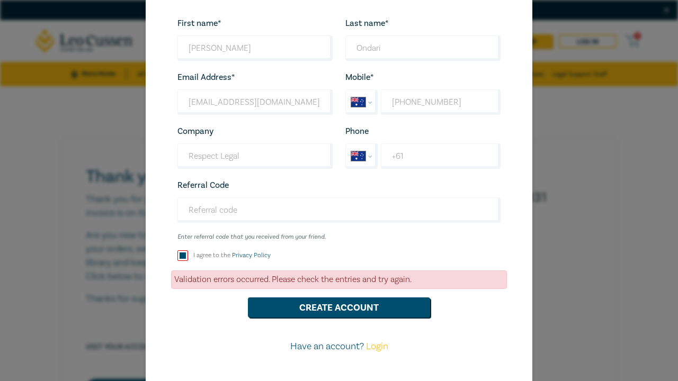
click at [296, 318] on div "First name* Hazel Looks good! Last name* Ondari Looks good! Email Address* haze…" at bounding box center [339, 189] width 336 height 346
click at [340, 305] on button "Create Account" at bounding box center [339, 308] width 182 height 20
click at [377, 343] on link "Login" at bounding box center [377, 347] width 22 height 12
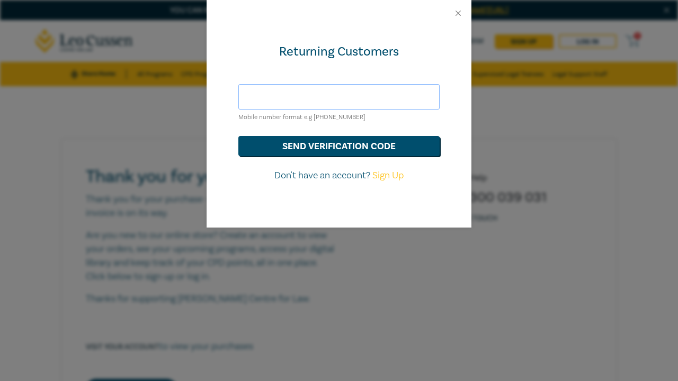
click at [334, 84] on input "text" at bounding box center [338, 96] width 201 height 25
click at [339, 145] on button "send verification code" at bounding box center [338, 146] width 201 height 20
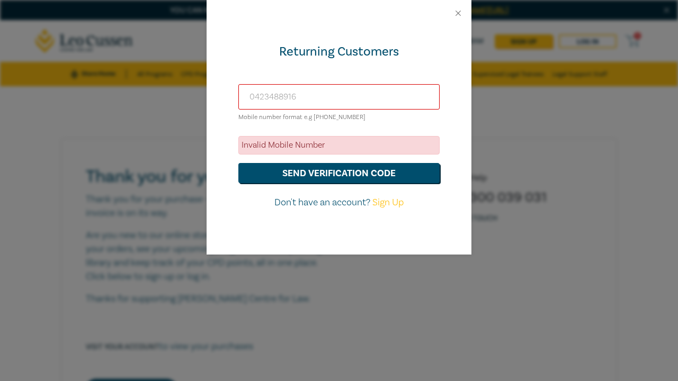
click at [255, 92] on input "0423488916" at bounding box center [338, 96] width 201 height 25
click at [298, 174] on button "send verification code" at bounding box center [338, 173] width 201 height 20
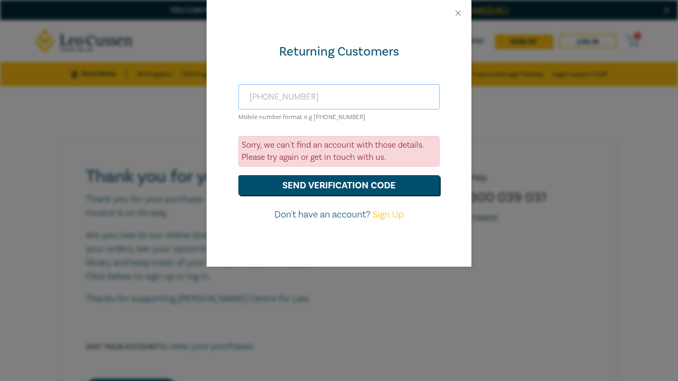
click at [264, 96] on input "+61423488916" at bounding box center [338, 96] width 201 height 25
click at [321, 184] on button "send verification code" at bounding box center [338, 185] width 201 height 20
drag, startPoint x: 323, startPoint y: 93, endPoint x: 189, endPoint y: 113, distance: 135.5
click at [189, 113] on div "Returning Customers +61 0423488916 Mobile number format e.g +61 000000000 Sorry…" at bounding box center [339, 190] width 678 height 381
click at [265, 92] on input "+61 0423488916" at bounding box center [338, 96] width 201 height 25
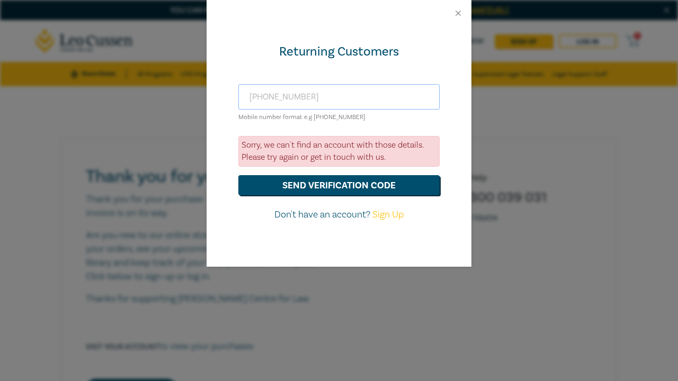
type input "+610423488916"
click at [339, 184] on button "send verification code" at bounding box center [338, 185] width 201 height 20
drag, startPoint x: 306, startPoint y: 94, endPoint x: 208, endPoint y: 89, distance: 98.1
click at [208, 89] on div "Returning Customers +610423488916 Mobile number format e.g +61 000000000 Sorry,…" at bounding box center [339, 146] width 265 height 240
click at [339, 184] on button "send verification code" at bounding box center [338, 185] width 201 height 20
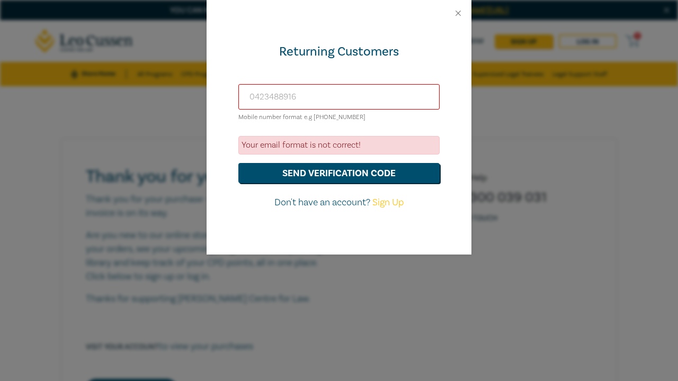
type input "0423488916"
click at [339, 172] on button "send verification code" at bounding box center [338, 173] width 201 height 20
click at [254, 164] on button "send verification code" at bounding box center [338, 173] width 201 height 20
click at [277, 170] on button "send verification code" at bounding box center [338, 173] width 201 height 20
click at [459, 13] on button "Close" at bounding box center [458, 13] width 10 height 10
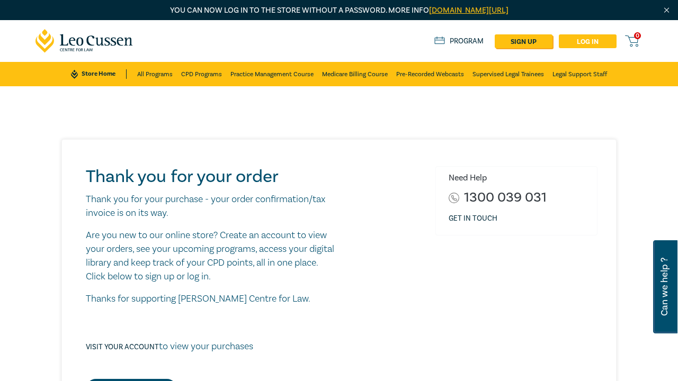
click at [602, 46] on link "Log in" at bounding box center [588, 41] width 58 height 14
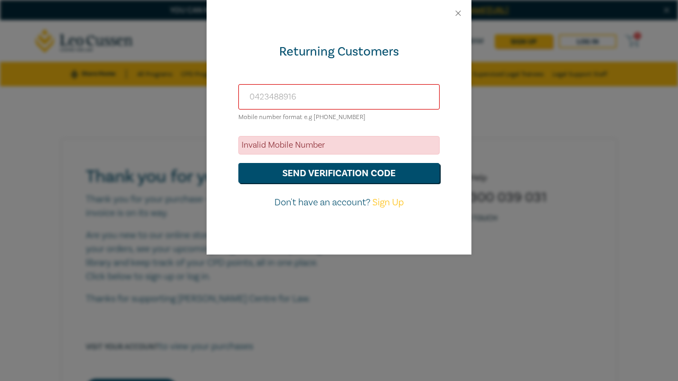
click at [310, 99] on input "0423488916" at bounding box center [338, 96] width 201 height 25
click at [248, 94] on input "0423488916" at bounding box center [338, 96] width 201 height 25
click at [308, 177] on button "send verification code" at bounding box center [338, 173] width 201 height 20
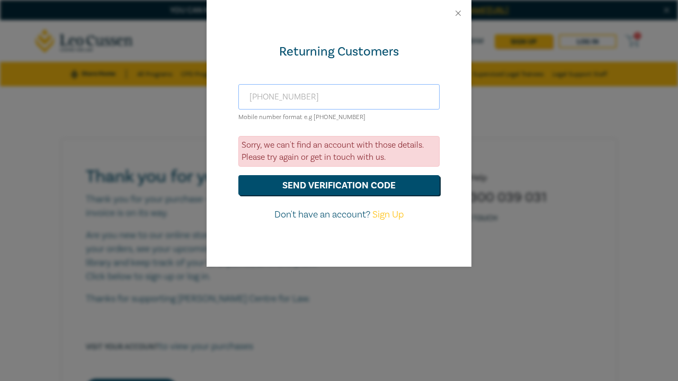
click at [262, 96] on input "+610423488916" at bounding box center [338, 96] width 201 height 25
type input "+61 0423488916"
click at [315, 186] on button "send verification code" at bounding box center [338, 185] width 201 height 20
click at [392, 215] on link "Sign Up" at bounding box center [387, 215] width 31 height 12
select select "AU"
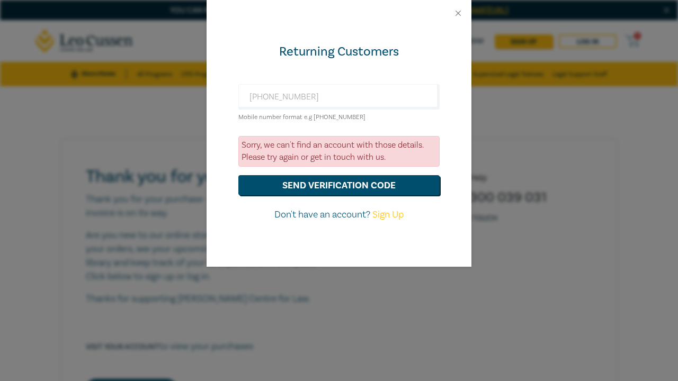
select select "AU"
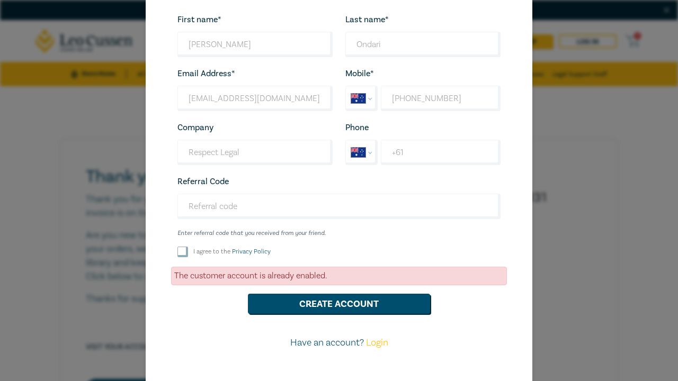
scroll to position [82, 0]
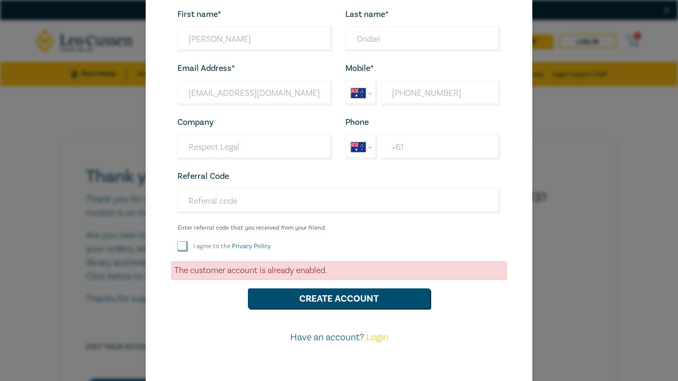
click at [183, 245] on input "I agree to the Privacy Policy" at bounding box center [182, 247] width 11 height 11
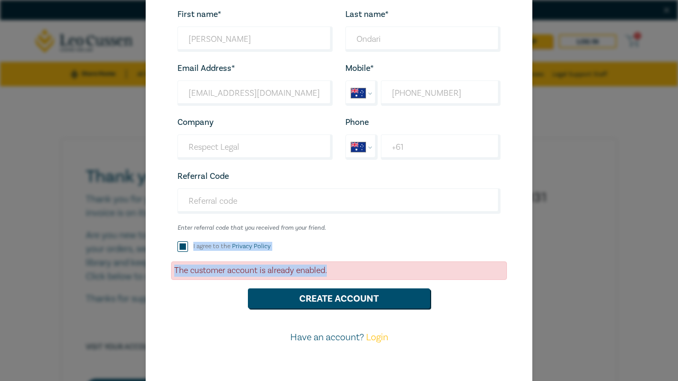
drag, startPoint x: 187, startPoint y: 237, endPoint x: 132, endPoint y: 282, distance: 71.1
click at [132, 282] on div "Create Your Account First name* Hazel Looks good! Last name* Ondari Looks good!…" at bounding box center [339, 190] width 678 height 381
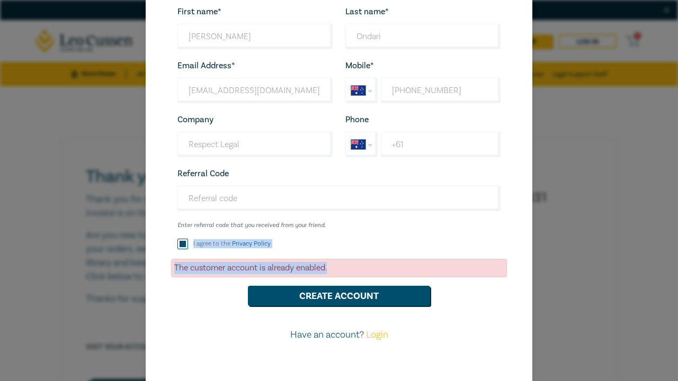
scroll to position [84, 0]
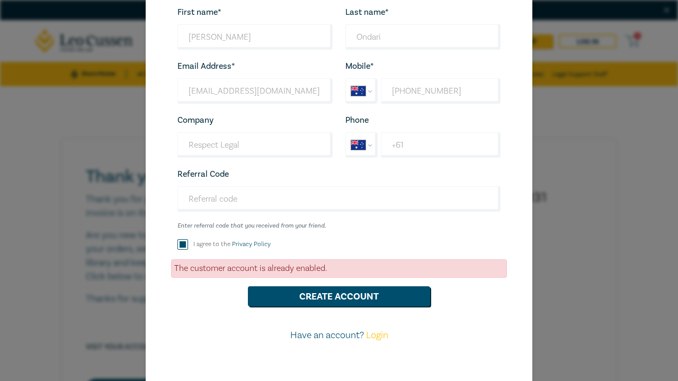
click at [279, 314] on div "First name* Hazel Looks good! Last name* Ondari Looks good! Email Address* haze…" at bounding box center [339, 178] width 336 height 346
click at [295, 291] on button "Create Account" at bounding box center [339, 297] width 182 height 20
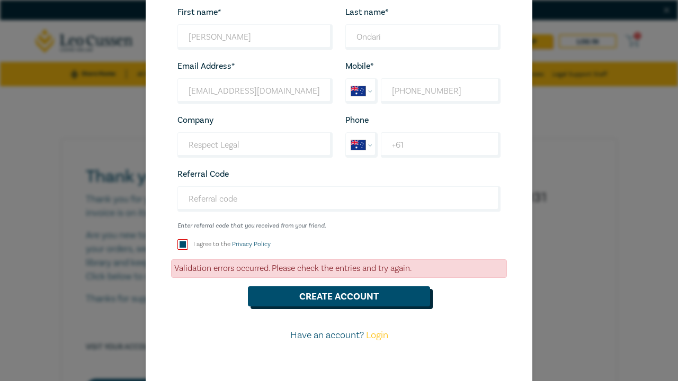
click at [278, 298] on button "Create Account" at bounding box center [339, 297] width 182 height 20
click at [278, 299] on button "Create Account" at bounding box center [339, 297] width 182 height 20
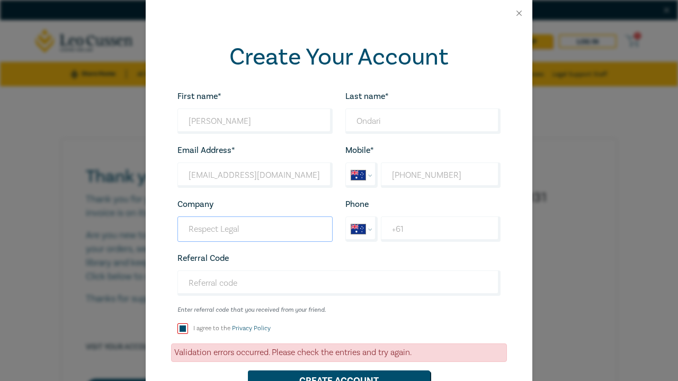
scroll to position [0, 0]
click at [178, 331] on input "I agree to the Privacy Policy" at bounding box center [182, 329] width 11 height 11
checkbox input "true"
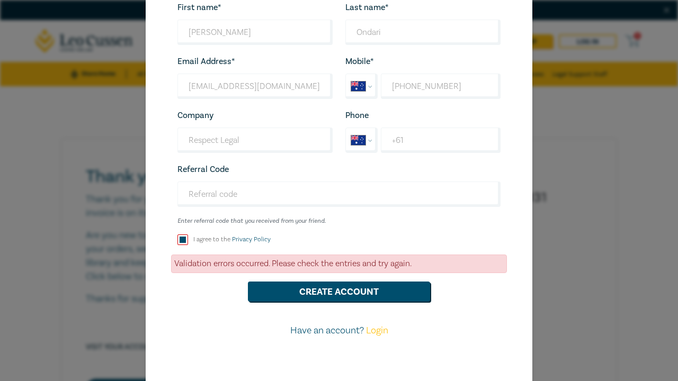
scroll to position [92, 0]
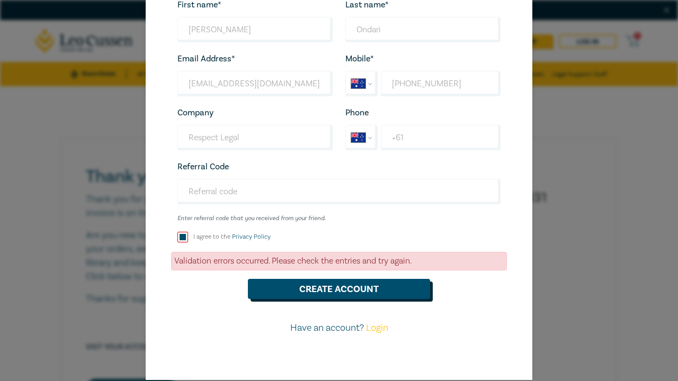
click at [338, 284] on button "Create Account" at bounding box center [339, 289] width 182 height 20
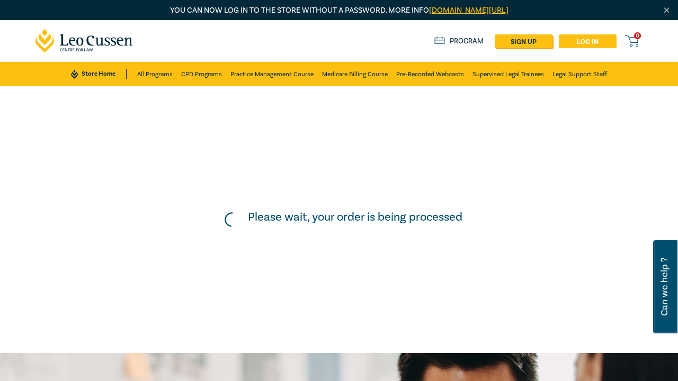
click at [574, 38] on link "Log in" at bounding box center [588, 41] width 58 height 14
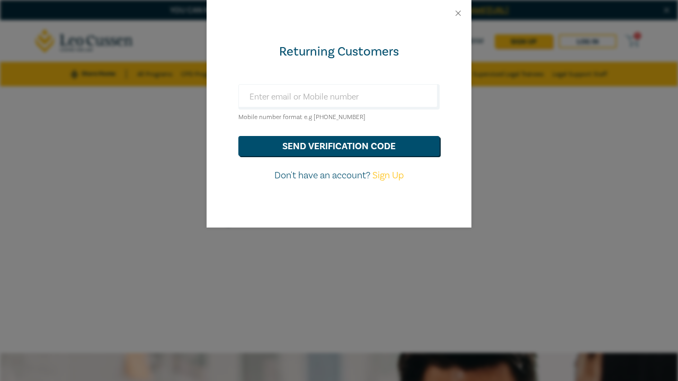
click at [389, 171] on link "Sign Up" at bounding box center [387, 176] width 31 height 12
select select "AU"
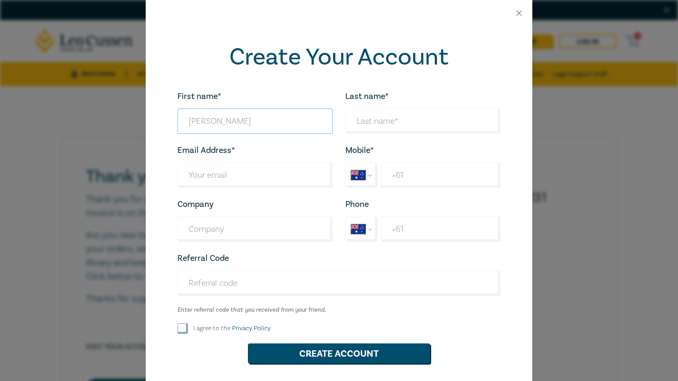
type input "hazel"
type input "ondari"
type input "hazelondari@gmail.com"
select select "ZZ"
type input "+61 423 488 91"
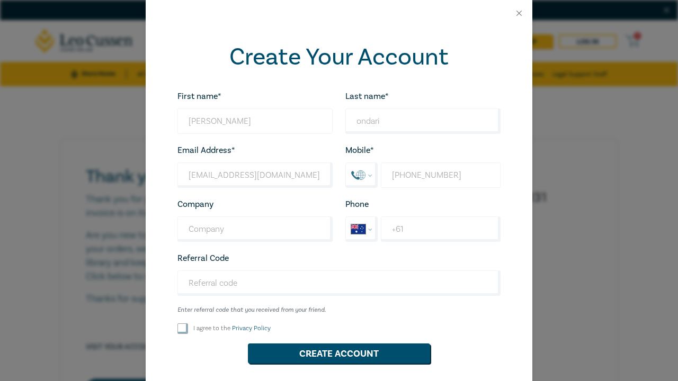
select select "AU"
type input "+61 423 488 916"
type input "Respect legal"
click at [178, 327] on input "I agree to the Privacy Policy" at bounding box center [182, 329] width 11 height 11
checkbox input "true"
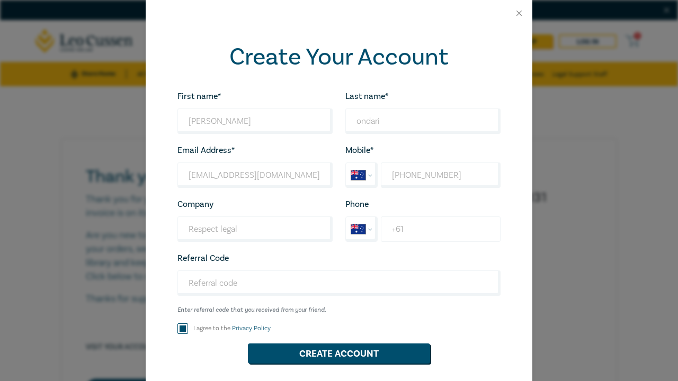
type input "+6"
select select "ZZ"
type input "+"
drag, startPoint x: 302, startPoint y: 228, endPoint x: 170, endPoint y: 235, distance: 132.6
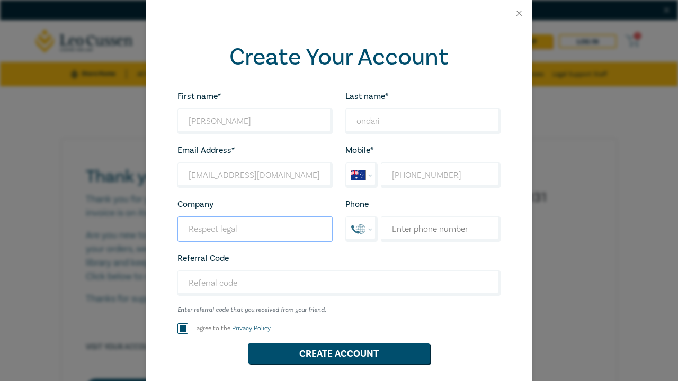
click at [171, 235] on div "Create Your Account First name* hazel Looks good! Last name* ondari Looks good!…" at bounding box center [339, 235] width 387 height 418
type input "R"
click at [302, 352] on button "Create Account" at bounding box center [339, 354] width 182 height 20
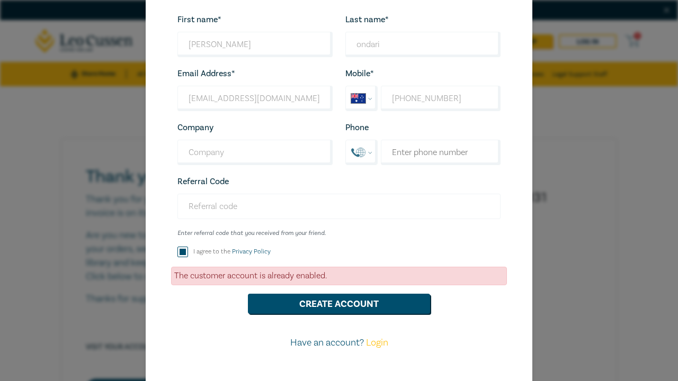
scroll to position [79, 0]
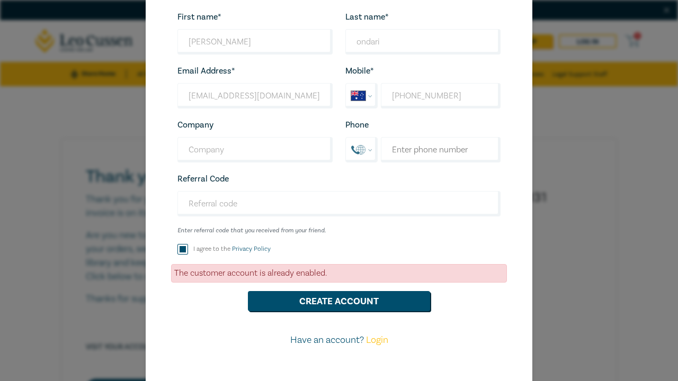
click at [371, 340] on link "Login" at bounding box center [377, 340] width 22 height 12
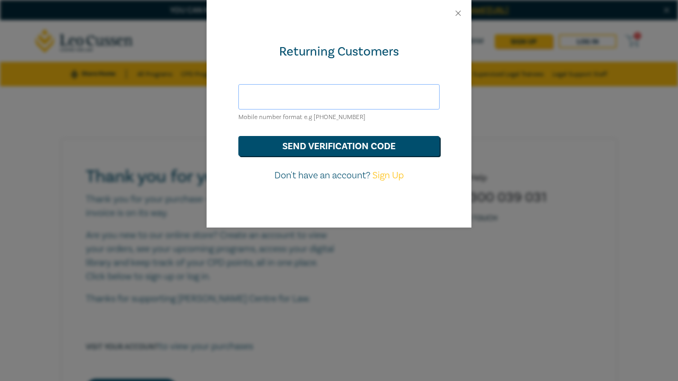
click at [323, 92] on input "text" at bounding box center [338, 96] width 201 height 25
click at [458, 9] on button "Close" at bounding box center [458, 13] width 10 height 10
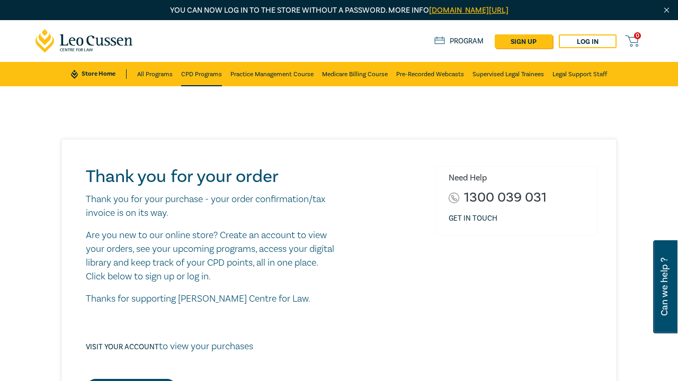
click at [211, 78] on link "CPD Programs" at bounding box center [201, 74] width 41 height 24
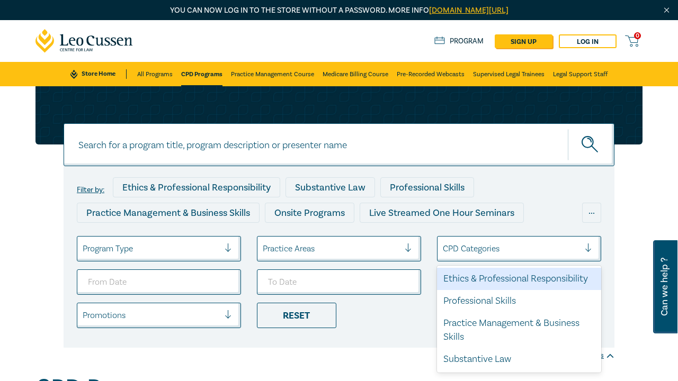
click at [470, 251] on div "CPD Categories" at bounding box center [511, 249] width 137 height 12
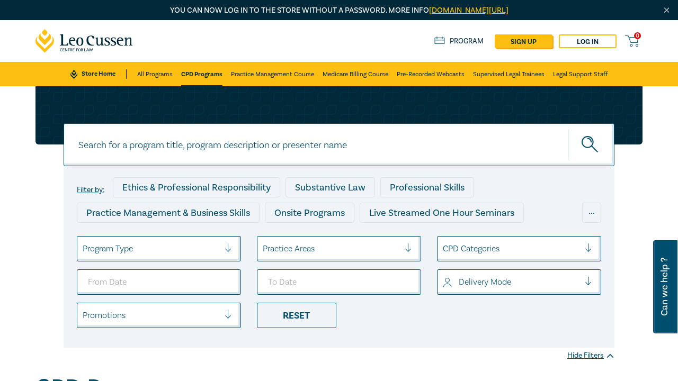
click at [470, 251] on div "CPD Categories" at bounding box center [511, 249] width 137 height 12
click at [470, 274] on div "Delivery Mode" at bounding box center [511, 282] width 147 height 18
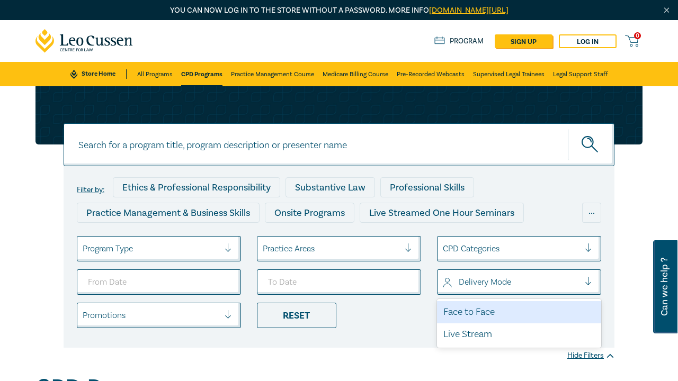
click at [470, 274] on div "Delivery Mode" at bounding box center [511, 282] width 147 height 18
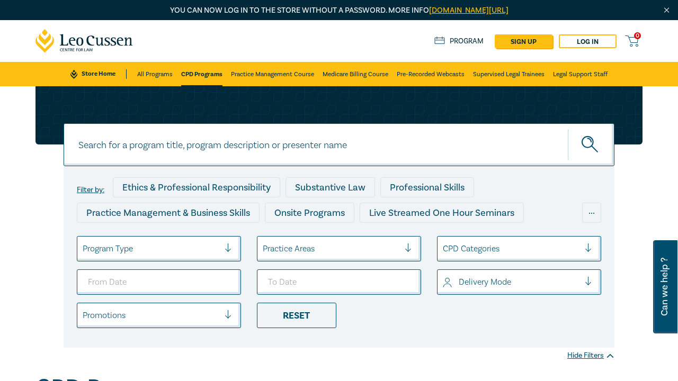
click at [395, 255] on div "Practice Areas" at bounding box center [339, 248] width 164 height 25
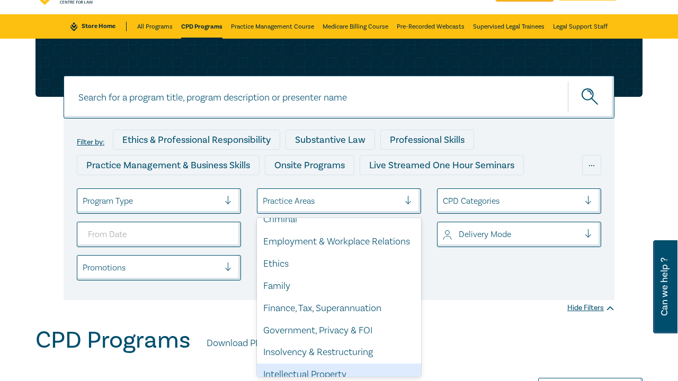
scroll to position [118, 0]
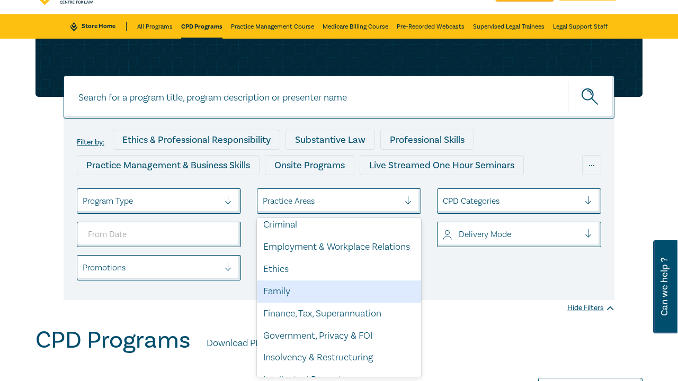
click at [310, 287] on div "Family" at bounding box center [339, 292] width 164 height 22
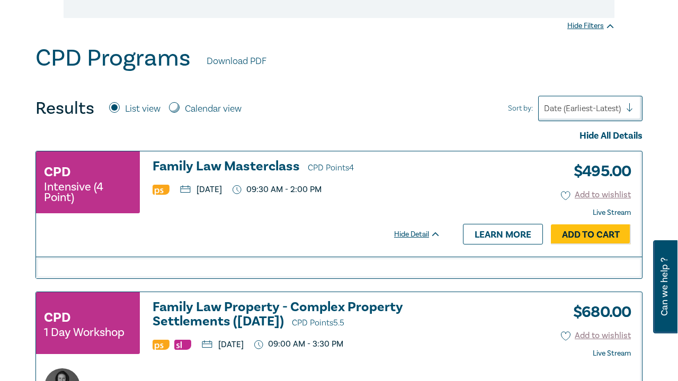
scroll to position [331, 0]
